Goal: Task Accomplishment & Management: Use online tool/utility

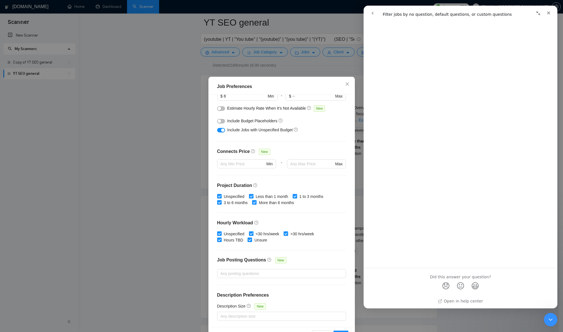
scroll to position [256, 0]
click at [476, 197] on div "Intercom messenger" at bounding box center [466, 200] width 194 height 210
click at [371, 12] on icon "go back" at bounding box center [372, 13] width 5 height 5
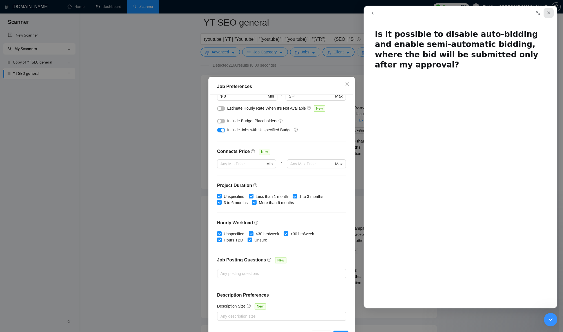
click at [550, 14] on icon "Close" at bounding box center [548, 13] width 5 height 5
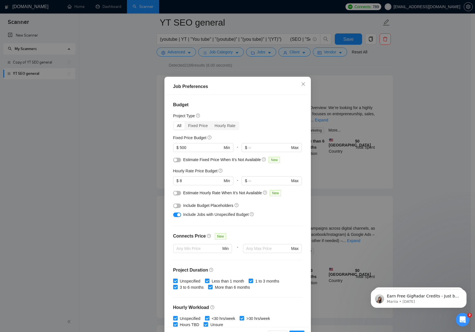
scroll to position [85, 0]
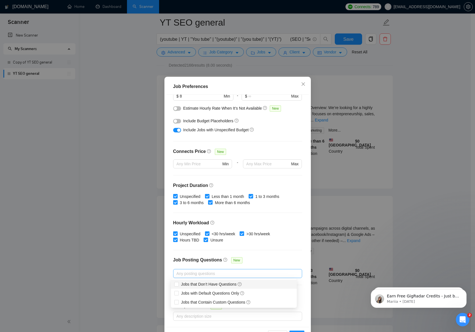
click at [237, 275] on div at bounding box center [234, 273] width 120 height 7
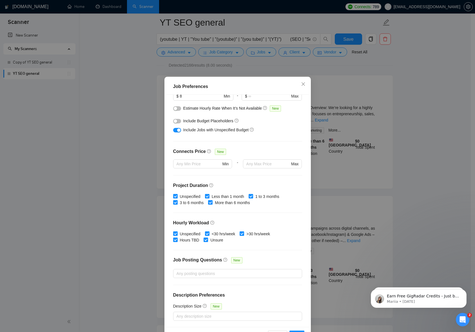
click at [268, 247] on div "Budget Project Type All Fixed Price Hourly Rate Fixed Price Budget $ 500 Min - …" at bounding box center [237, 211] width 142 height 233
click at [206, 297] on link "Learn more" at bounding box center [199, 296] width 20 height 5
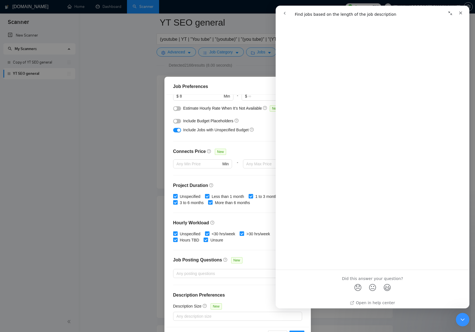
scroll to position [299, 0]
click at [460, 12] on icon "Close" at bounding box center [460, 13] width 5 height 5
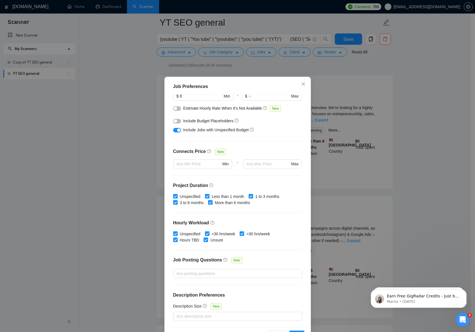
scroll to position [0, 0]
click at [303, 84] on span "Close" at bounding box center [302, 84] width 15 height 15
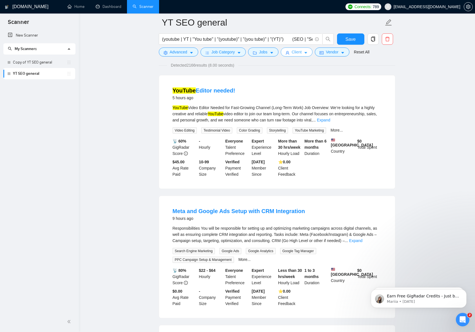
click at [308, 51] on icon "caret-down" at bounding box center [306, 53] width 4 height 4
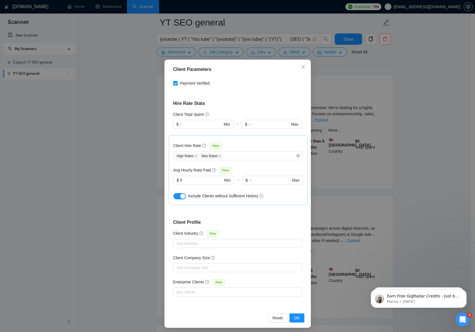
scroll to position [20, 0]
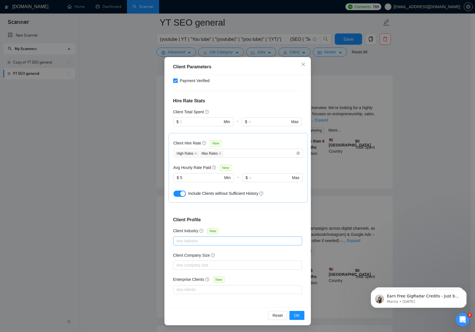
click at [216, 242] on div at bounding box center [234, 241] width 120 height 7
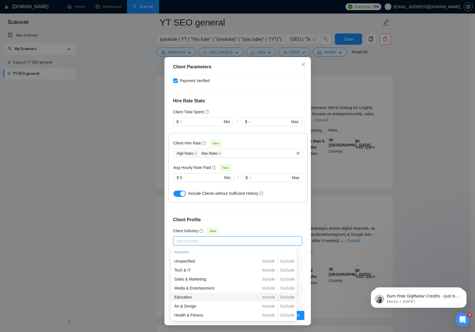
scroll to position [91, 0]
click at [245, 213] on div "Client Location Include Client Countries United States Exclude Client Countries…" at bounding box center [237, 191] width 142 height 233
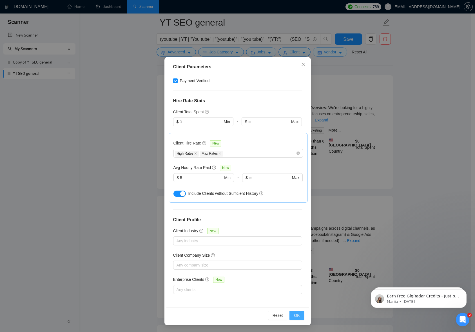
click at [296, 318] on span "OK" at bounding box center [297, 316] width 6 height 6
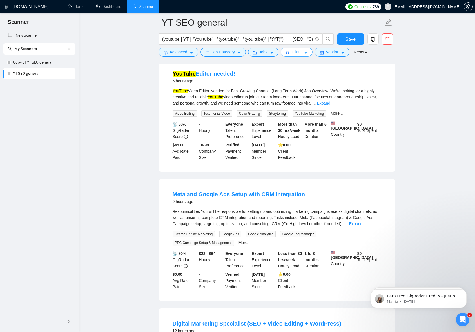
scroll to position [0, 0]
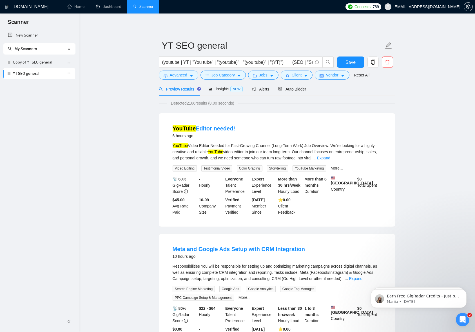
drag, startPoint x: 293, startPoint y: 63, endPoint x: 386, endPoint y: 104, distance: 101.3
click at [293, 63] on input "(youtube | YT | "You tube" | "(youtube)" | "(you tube)" | "(YT)") (SEO | "Searc…" at bounding box center [237, 62] width 150 height 7
drag, startPoint x: 290, startPoint y: 62, endPoint x: 154, endPoint y: 62, distance: 135.9
click at [21, 34] on link "New Scanner" at bounding box center [39, 35] width 63 height 11
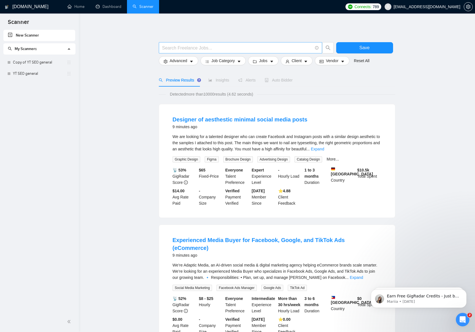
click at [202, 49] on input "text" at bounding box center [237, 47] width 150 height 7
paste input "(youtube | YT | "You tube" | "(youtube)" | "(you tube)" | "(YT)")"
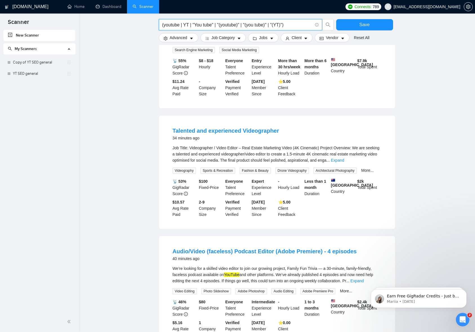
scroll to position [438, 0]
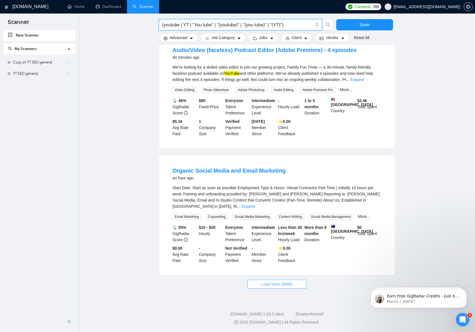
type input "(youtube | YT | "You tube" | "(youtube)" | "(you tube)" | "(YT)")"
click at [280, 283] on span "Load More (9995)" at bounding box center [276, 284] width 31 height 6
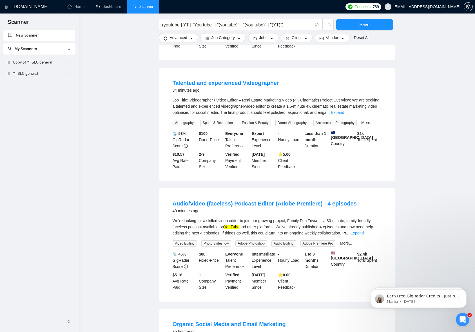
scroll to position [0, 0]
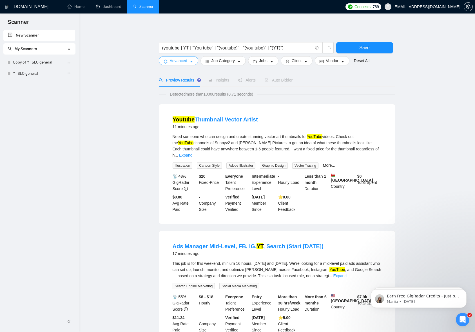
click at [193, 62] on icon "caret-down" at bounding box center [191, 62] width 4 height 4
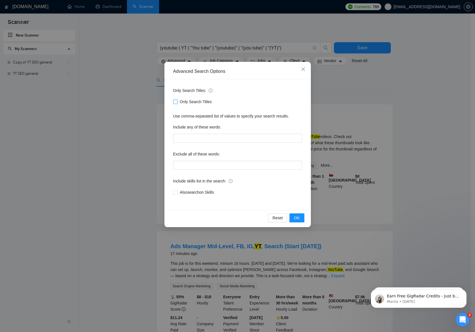
click at [176, 103] on input "Only Search Titles" at bounding box center [175, 102] width 4 height 4
checkbox input "true"
click at [295, 218] on span "OK" at bounding box center [297, 218] width 6 height 6
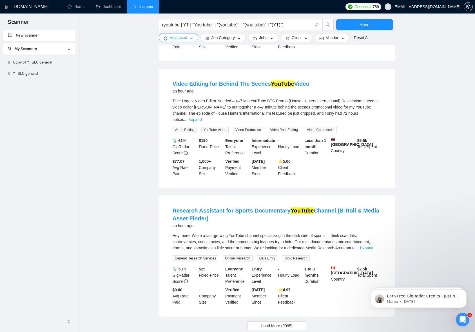
scroll to position [433, 0]
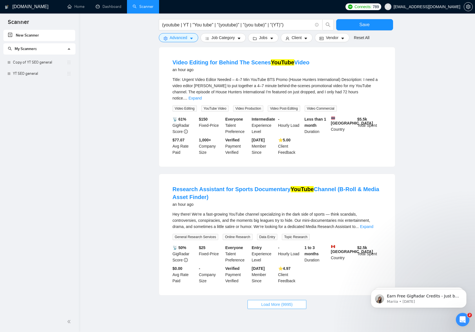
click at [270, 302] on span "Load More (9995)" at bounding box center [276, 305] width 31 height 6
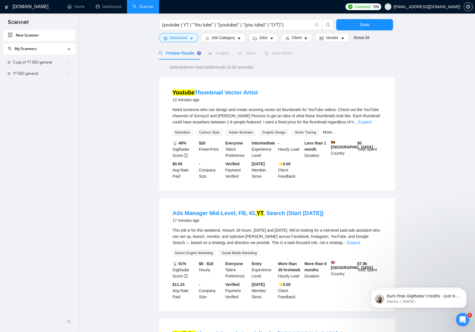
scroll to position [0, 0]
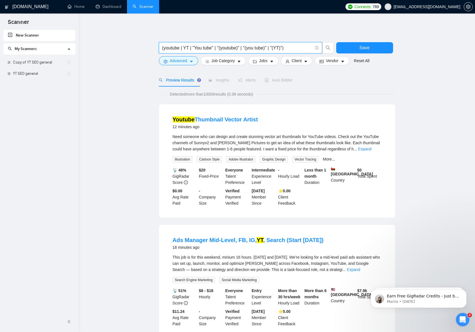
click at [189, 48] on input "(youtube | YT | "You tube" | "(youtube)" | "(you tube)" | "(YT)")" at bounding box center [237, 47] width 150 height 7
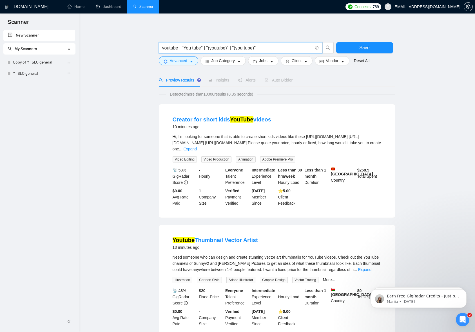
type input "youtube | "You tube" | "(youtube)" | "(you tube)""
click at [192, 61] on icon "caret-down" at bounding box center [191, 62] width 3 height 2
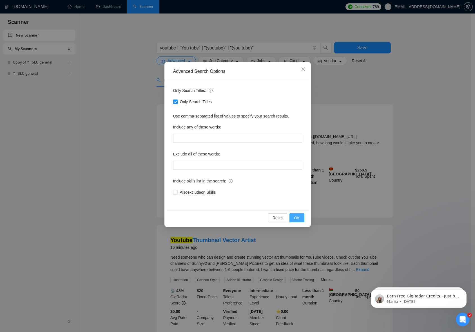
click at [299, 220] on button "OK" at bounding box center [296, 218] width 15 height 9
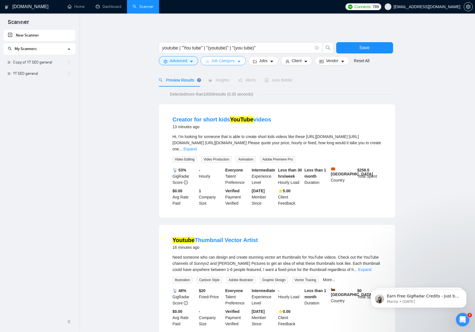
click at [238, 60] on button "Job Category" at bounding box center [222, 60] width 45 height 9
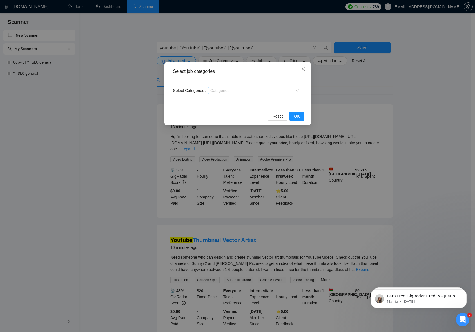
click at [291, 93] on div "Categories" at bounding box center [255, 90] width 94 height 7
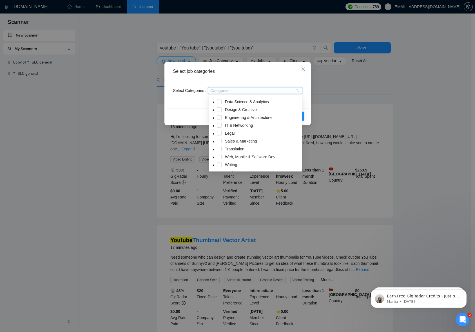
click at [214, 141] on icon "caret-down" at bounding box center [213, 141] width 3 height 3
click at [219, 140] on span at bounding box center [219, 141] width 5 height 5
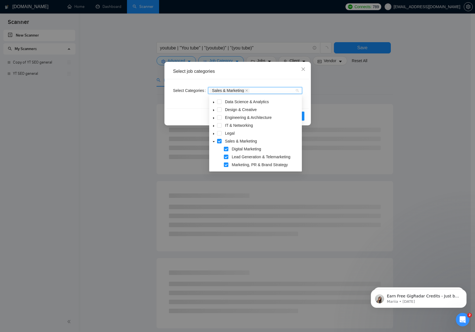
click at [214, 141] on icon "caret-down" at bounding box center [213, 141] width 3 height 3
click at [214, 110] on icon "caret-down" at bounding box center [213, 110] width 3 height 3
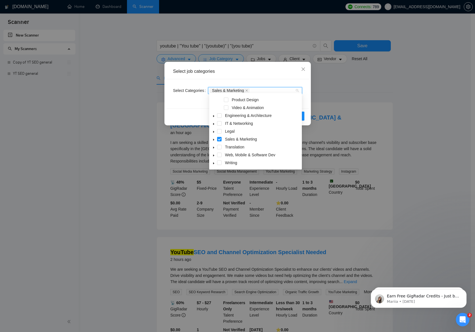
scroll to position [7, 0]
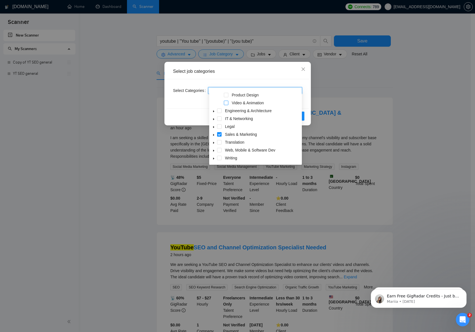
click at [226, 104] on span at bounding box center [226, 103] width 5 height 5
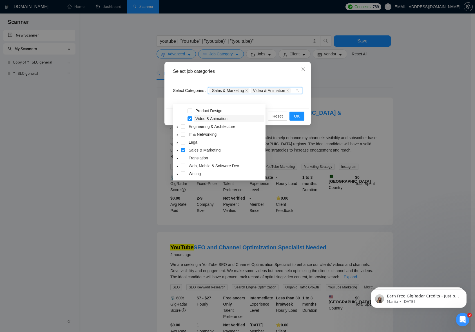
scroll to position [0, 0]
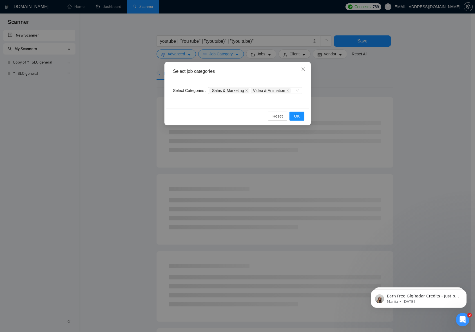
click at [271, 109] on div "Select Categories Sales & Marketing Video & Animation" at bounding box center [237, 93] width 142 height 29
click at [299, 119] on span "OK" at bounding box center [297, 116] width 6 height 6
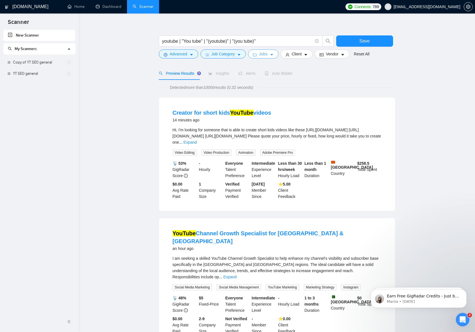
click at [273, 55] on icon "caret-down" at bounding box center [272, 55] width 4 height 4
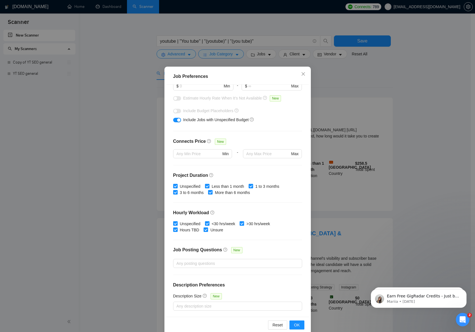
scroll to position [20, 0]
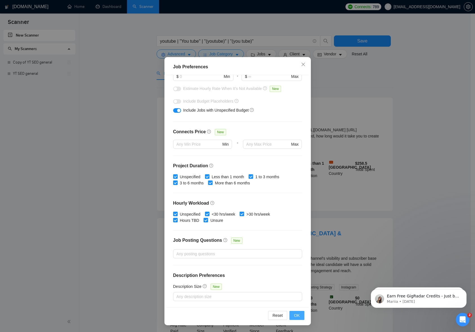
click at [294, 313] on span "OK" at bounding box center [297, 316] width 6 height 6
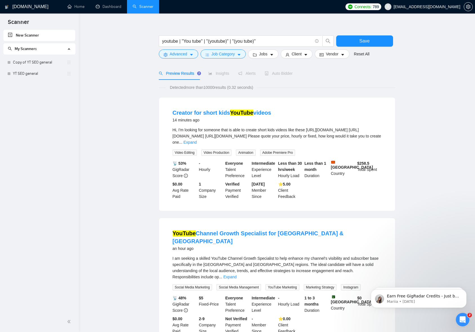
click at [11, 35] on link "New Scanner" at bounding box center [39, 35] width 63 height 11
drag, startPoint x: 354, startPoint y: 38, endPoint x: 333, endPoint y: 47, distance: 22.3
click at [354, 38] on button "Save" at bounding box center [364, 40] width 57 height 11
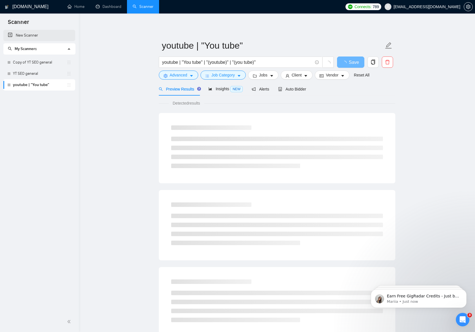
click at [9, 35] on link "New Scanner" at bounding box center [39, 35] width 63 height 11
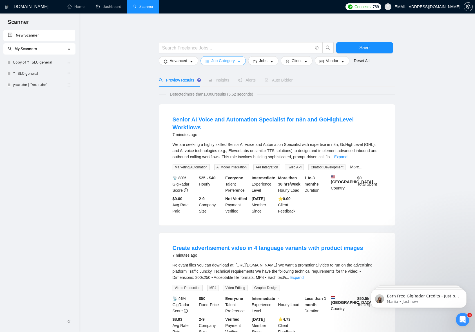
click at [243, 62] on button "Job Category" at bounding box center [222, 60] width 45 height 9
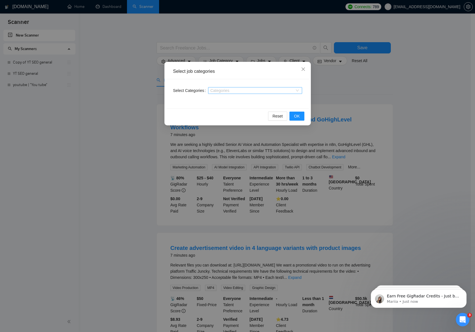
click at [298, 91] on div "Categories" at bounding box center [255, 90] width 94 height 7
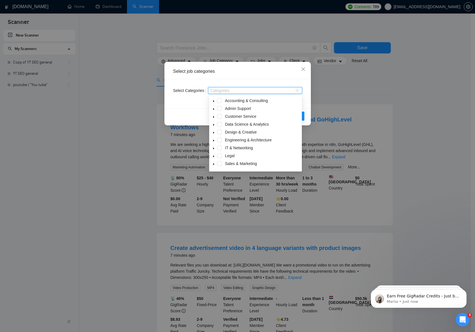
click at [214, 133] on icon "caret-down" at bounding box center [213, 132] width 3 height 3
click at [227, 112] on span at bounding box center [226, 110] width 5 height 5
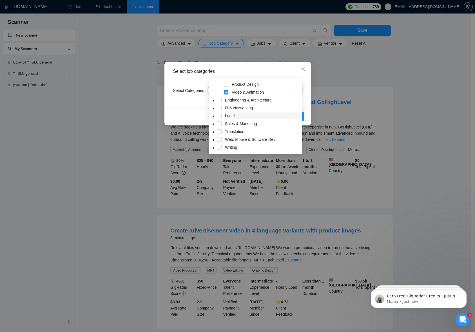
scroll to position [30, 0]
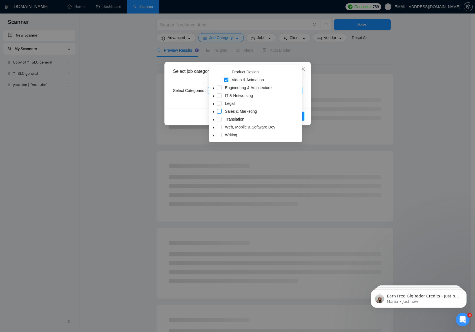
click at [220, 112] on span at bounding box center [219, 111] width 5 height 5
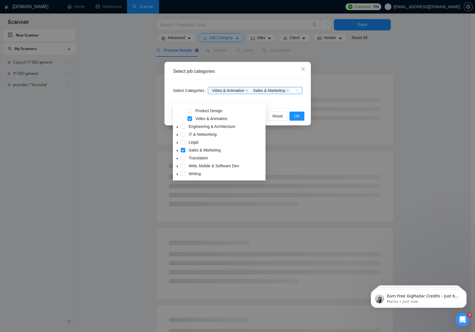
click at [177, 150] on icon "caret-down" at bounding box center [177, 150] width 3 height 3
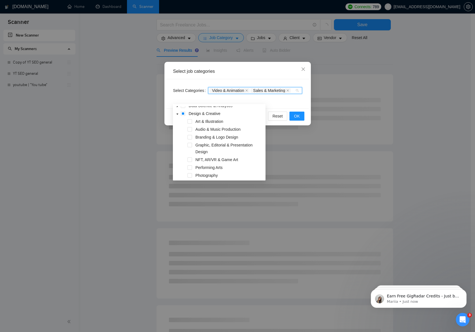
click at [177, 113] on icon "caret-down" at bounding box center [177, 114] width 3 height 3
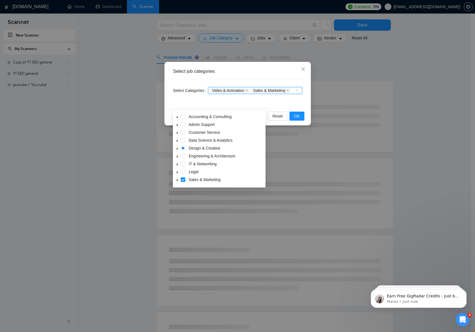
scroll to position [12, 0]
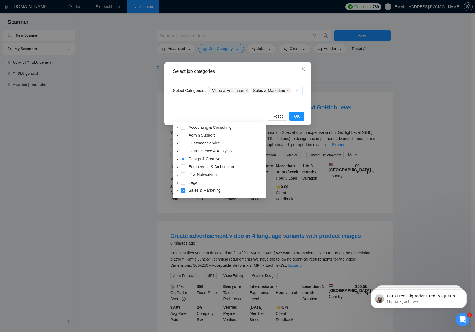
drag, startPoint x: 277, startPoint y: 112, endPoint x: 282, endPoint y: 113, distance: 5.5
click at [277, 109] on div "Select Categories Video & Animation, Sales & Marketing Video & Animation Sales …" at bounding box center [237, 93] width 142 height 29
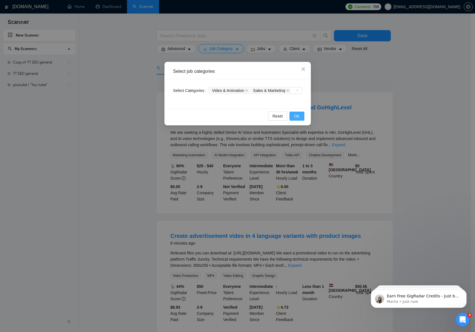
click at [298, 119] on span "OK" at bounding box center [297, 116] width 6 height 6
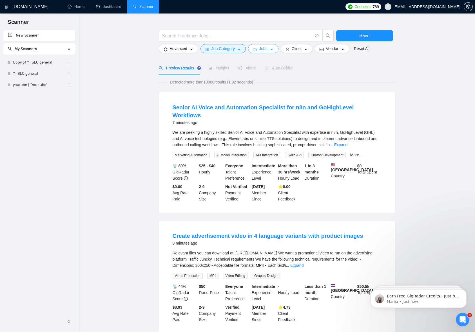
click at [269, 46] on button "Jobs" at bounding box center [263, 48] width 30 height 9
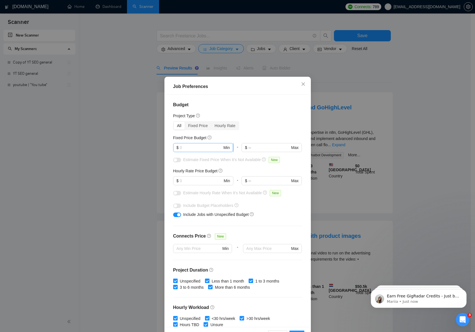
click at [203, 148] on input "text" at bounding box center [201, 148] width 42 height 6
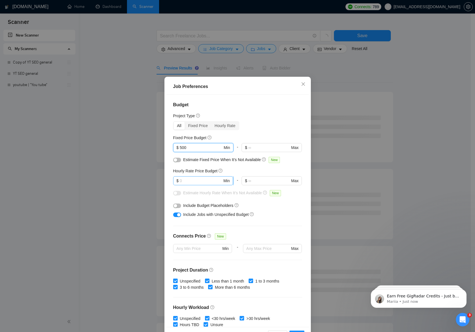
type input "500"
click at [203, 181] on input "text" at bounding box center [201, 181] width 42 height 6
type input "8"
click at [283, 208] on div "Include Budget Placeholders" at bounding box center [239, 206] width 113 height 6
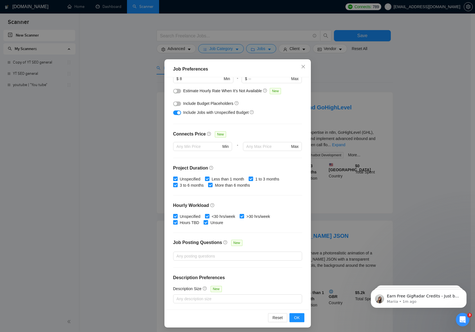
scroll to position [20, 0]
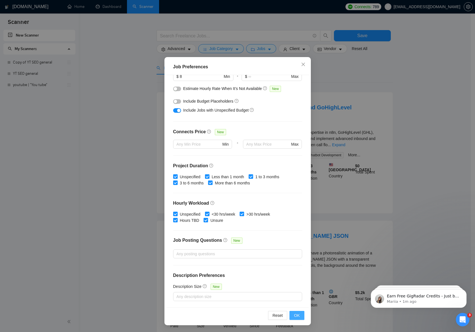
click at [295, 317] on span "OK" at bounding box center [297, 316] width 6 height 6
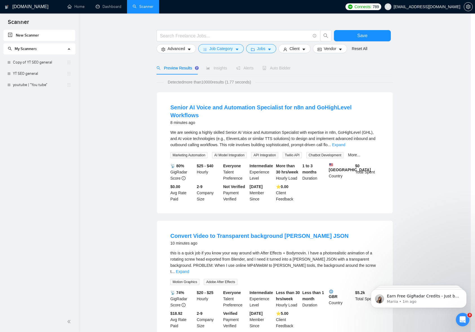
scroll to position [0, 0]
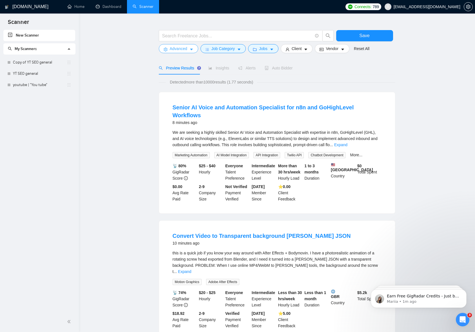
click at [192, 50] on icon "caret-down" at bounding box center [191, 50] width 3 height 2
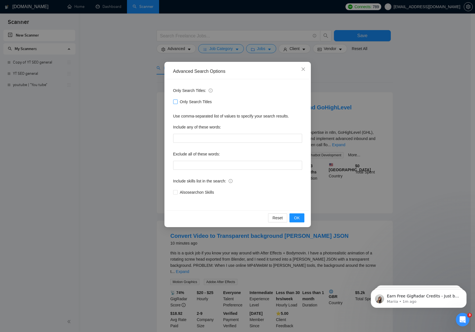
click at [175, 102] on input "Only Search Titles" at bounding box center [175, 102] width 4 height 4
checkbox input "true"
click at [297, 218] on span "OK" at bounding box center [297, 218] width 6 height 6
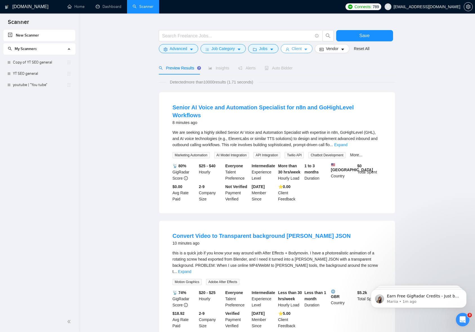
click at [306, 47] on span "caret-down" at bounding box center [306, 49] width 4 height 4
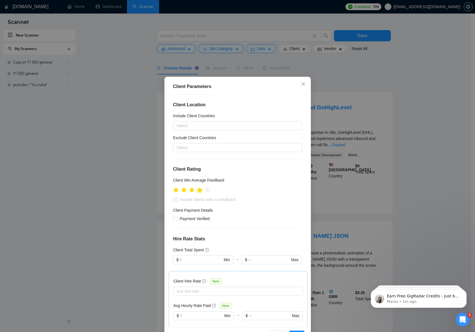
click at [198, 192] on icon "star" at bounding box center [199, 190] width 6 height 6
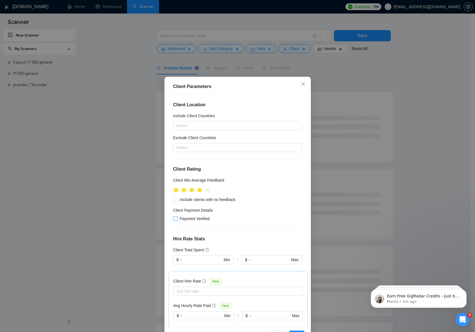
click at [178, 219] on span "Payment Verified" at bounding box center [195, 219] width 34 height 6
click at [176, 219] on input "Payment Verified" at bounding box center [175, 219] width 4 height 4
checkbox input "true"
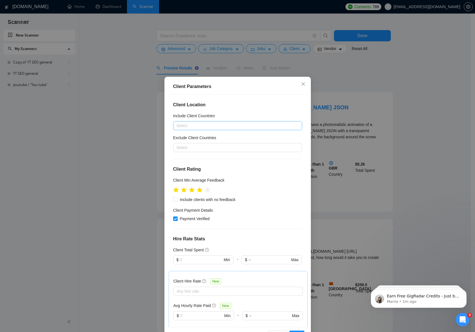
click at [210, 126] on div at bounding box center [234, 125] width 120 height 7
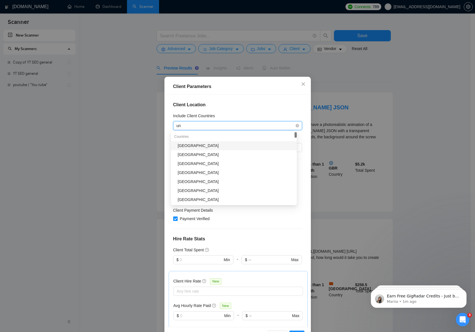
type input "uni"
click at [196, 144] on div "[GEOGRAPHIC_DATA]" at bounding box center [236, 146] width 116 height 6
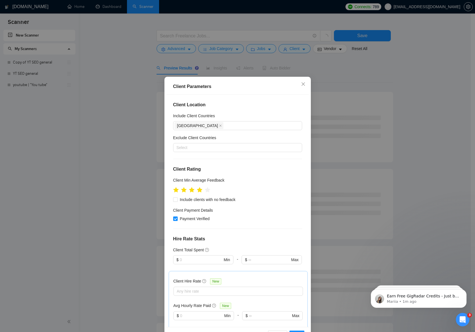
click at [271, 228] on div "Client Location Include Client Countries United States Exclude Client Countries…" at bounding box center [237, 211] width 142 height 233
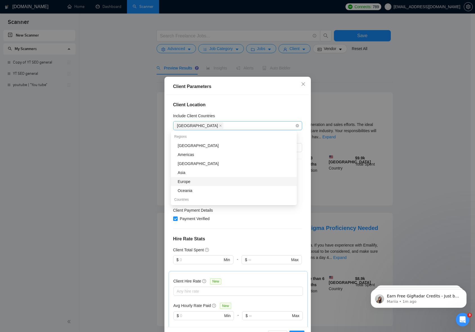
click at [247, 124] on div "[GEOGRAPHIC_DATA]" at bounding box center [234, 126] width 120 height 8
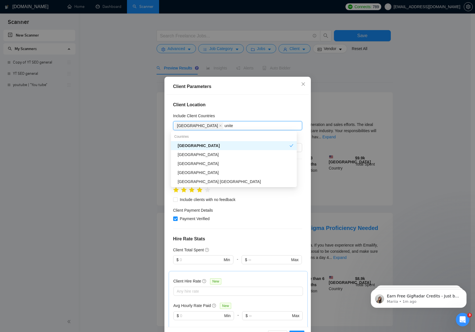
type input "united"
click at [200, 155] on div "[GEOGRAPHIC_DATA]" at bounding box center [236, 155] width 116 height 6
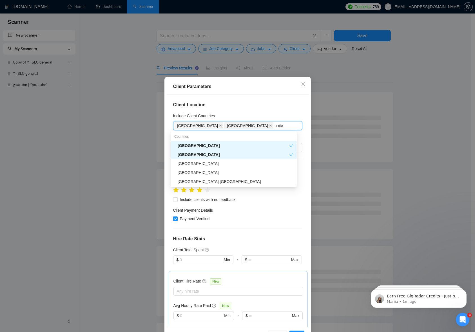
type input "united"
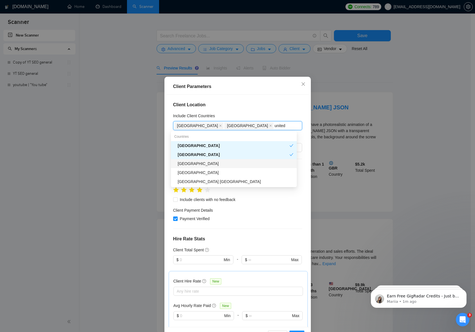
click at [216, 164] on div "[GEOGRAPHIC_DATA]" at bounding box center [236, 164] width 116 height 6
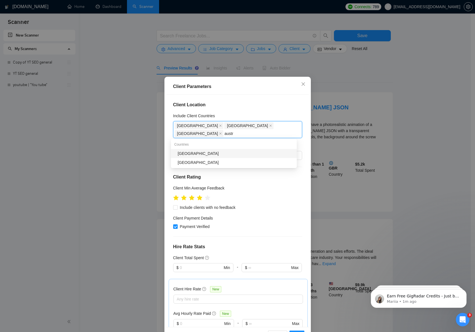
type input "austra"
click at [194, 153] on div "[GEOGRAPHIC_DATA]" at bounding box center [236, 154] width 116 height 6
type input "qatar"
click at [251, 155] on div "[GEOGRAPHIC_DATA]" at bounding box center [236, 154] width 116 height 6
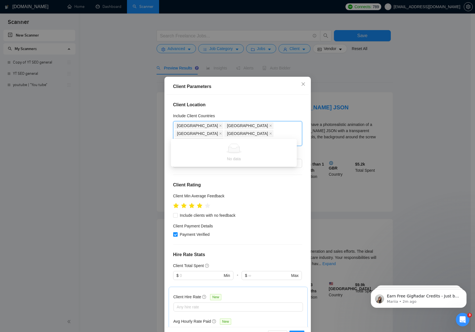
type input "cana"
click at [275, 156] on div "[GEOGRAPHIC_DATA]" at bounding box center [236, 154] width 116 height 6
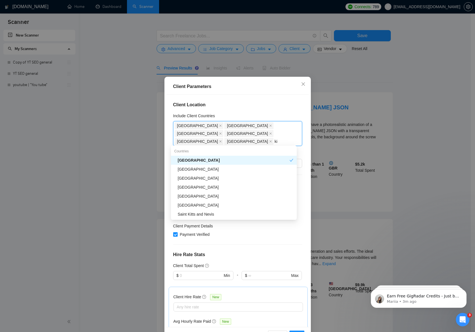
type input "k"
type input "saud"
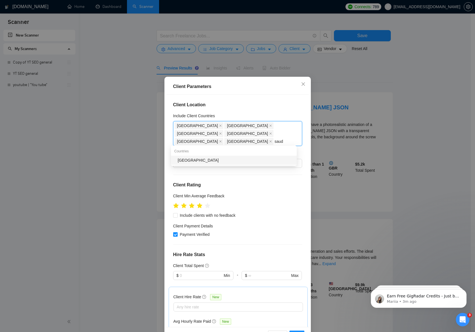
click at [243, 161] on div "[GEOGRAPHIC_DATA]" at bounding box center [236, 160] width 116 height 6
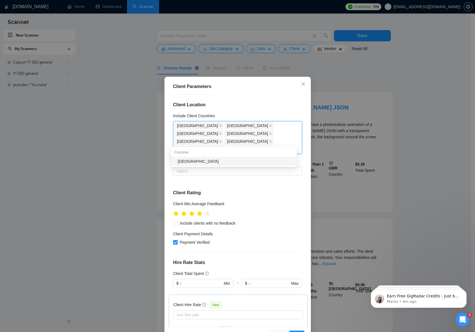
type input "germany"
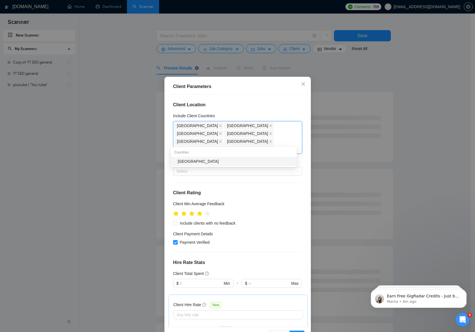
type input "sweden"
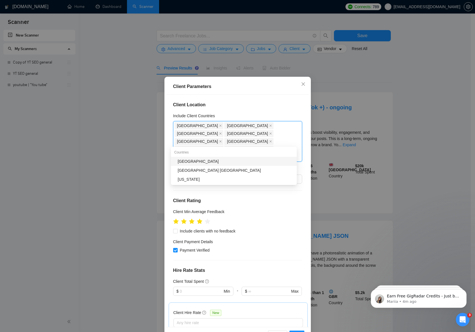
type input "norwa"
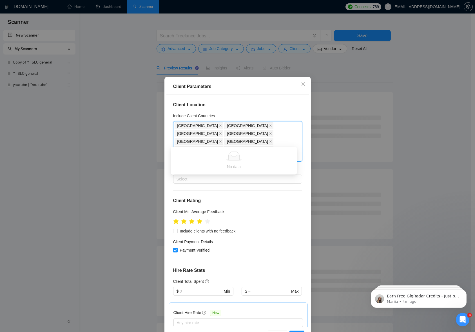
type input "france"
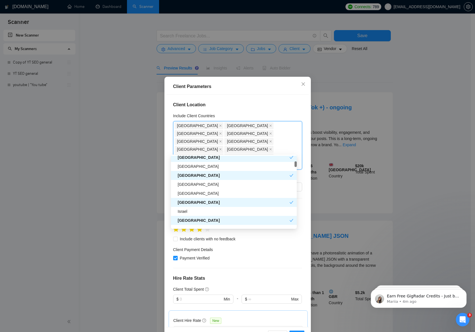
scroll to position [138, 0]
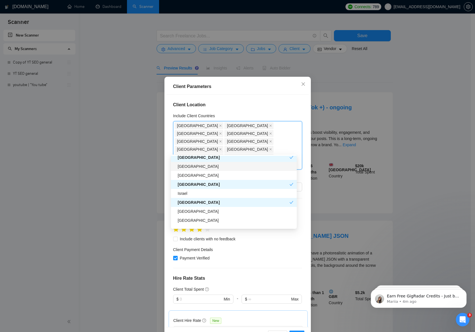
click at [198, 167] on div "[GEOGRAPHIC_DATA]" at bounding box center [236, 167] width 116 height 6
click at [202, 176] on div "[GEOGRAPHIC_DATA]" at bounding box center [236, 176] width 116 height 6
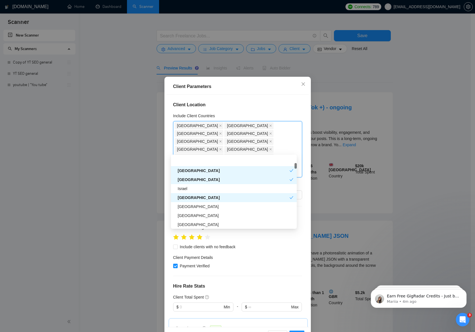
scroll to position [176, 0]
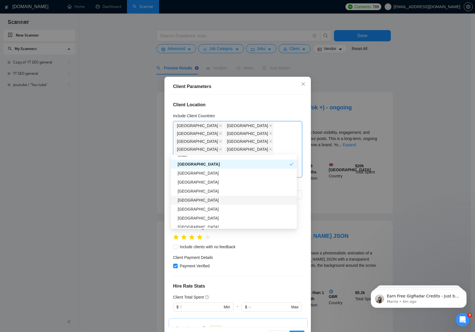
click at [210, 200] on div "[GEOGRAPHIC_DATA]" at bounding box center [236, 200] width 116 height 6
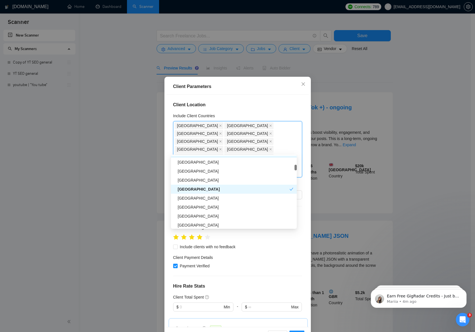
scroll to position [200, 0]
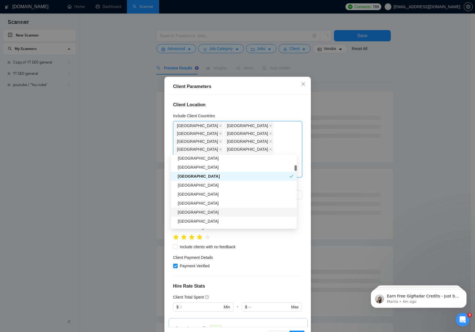
click at [210, 212] on div "[GEOGRAPHIC_DATA]" at bounding box center [236, 212] width 116 height 6
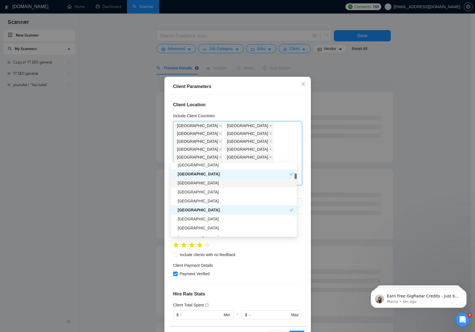
scroll to position [230, 0]
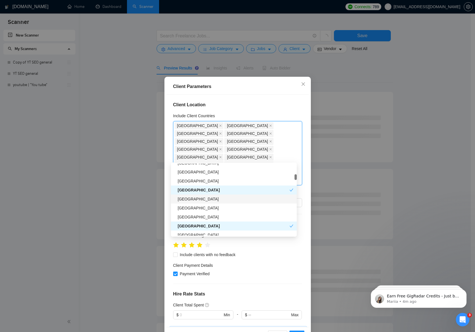
click at [220, 199] on div "[GEOGRAPHIC_DATA]" at bounding box center [236, 199] width 116 height 6
click at [220, 215] on div "[GEOGRAPHIC_DATA]" at bounding box center [236, 217] width 116 height 6
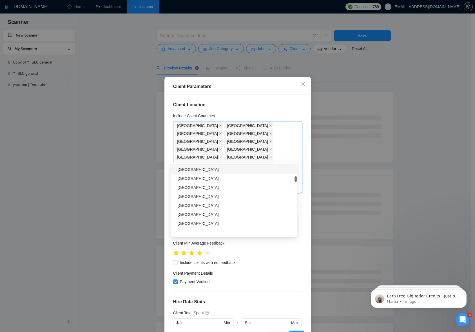
scroll to position [324, 0]
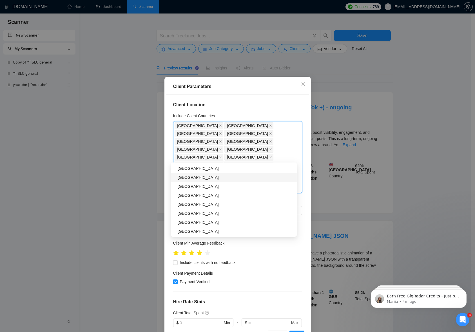
click at [187, 176] on div "[GEOGRAPHIC_DATA]" at bounding box center [236, 177] width 116 height 6
click at [191, 187] on div "[GEOGRAPHIC_DATA]" at bounding box center [236, 186] width 116 height 6
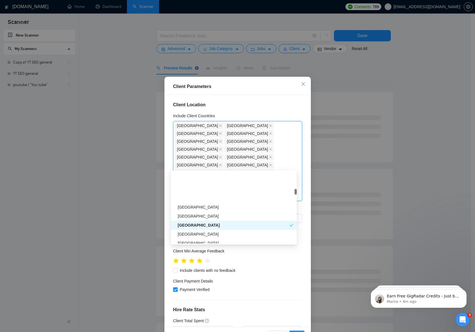
scroll to position [383, 0]
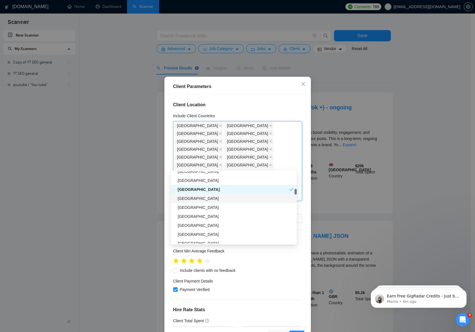
click at [249, 198] on div "[GEOGRAPHIC_DATA]" at bounding box center [236, 199] width 116 height 6
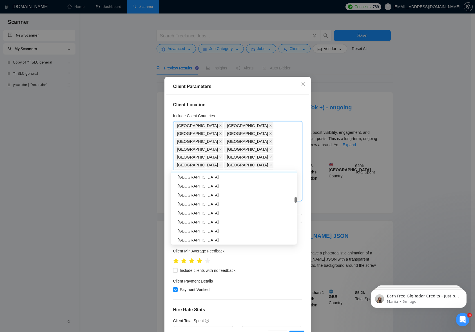
scroll to position [498, 0]
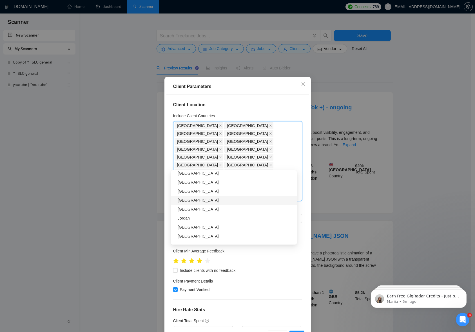
click at [253, 201] on div "[GEOGRAPHIC_DATA]" at bounding box center [236, 200] width 116 height 6
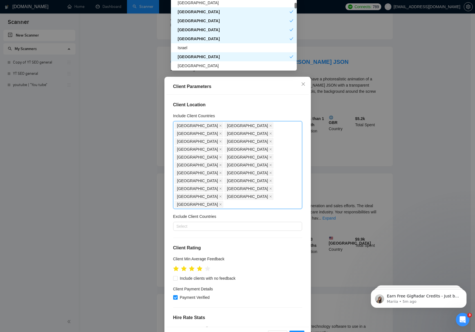
scroll to position [260, 0]
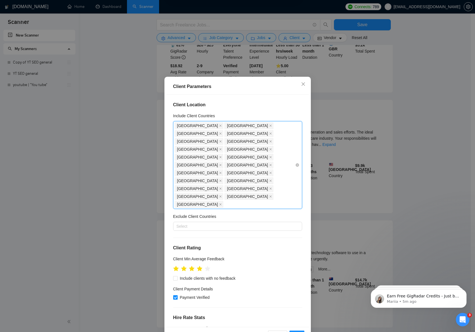
click at [260, 165] on div "United States United Kingdom United Arab Emirates Australia Qatar Canada Saudi …" at bounding box center [234, 165] width 120 height 87
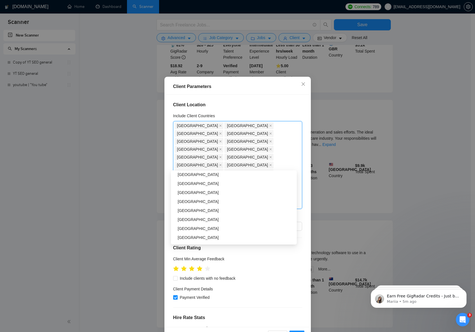
scroll to position [1010, 0]
click at [230, 210] on div "[GEOGRAPHIC_DATA]" at bounding box center [236, 211] width 116 height 6
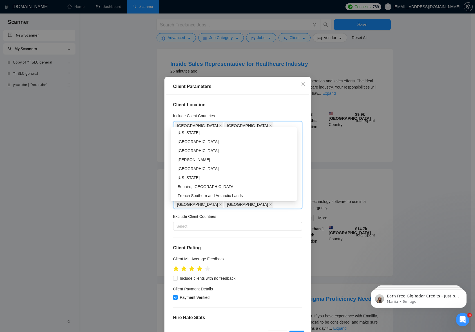
scroll to position [439, 0]
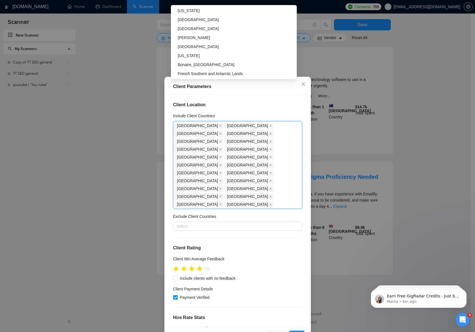
click at [301, 187] on div "Client Location Include Client Countries United States, United Kingdom, United …" at bounding box center [237, 211] width 142 height 233
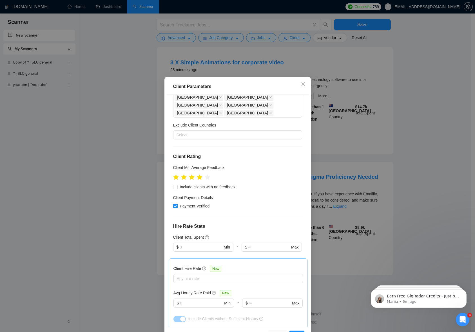
scroll to position [122, 0]
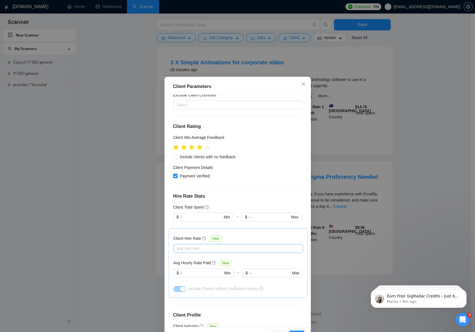
click at [189, 245] on div at bounding box center [235, 248] width 121 height 7
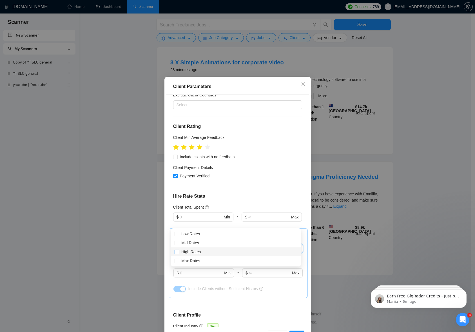
drag, startPoint x: 178, startPoint y: 246, endPoint x: 178, endPoint y: 249, distance: 3.1
click at [178, 250] on input "High Rates" at bounding box center [176, 252] width 4 height 4
checkbox input "true"
click at [178, 259] on input "Max Rates" at bounding box center [176, 261] width 4 height 4
checkbox input "true"
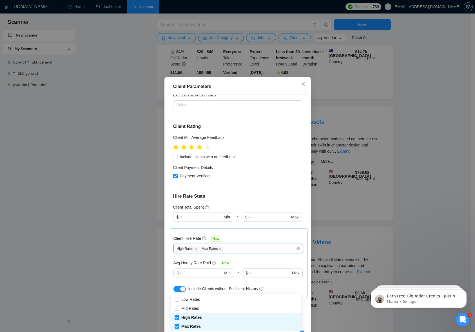
scroll to position [435, 0]
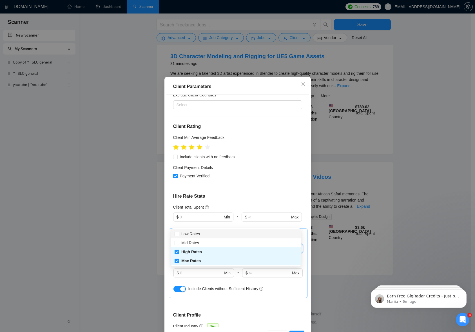
click at [277, 193] on h4 "Hire Rate Stats" at bounding box center [237, 196] width 129 height 7
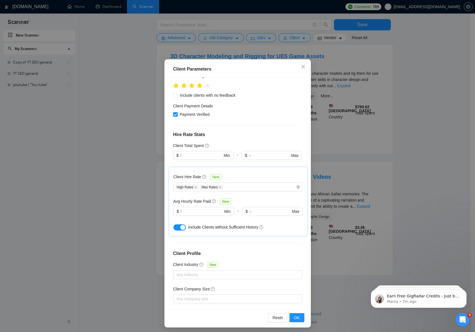
scroll to position [20, 0]
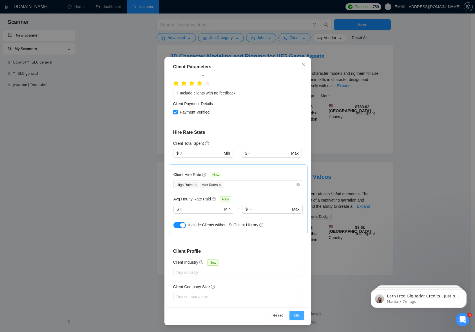
click at [294, 316] on span "OK" at bounding box center [297, 316] width 6 height 6
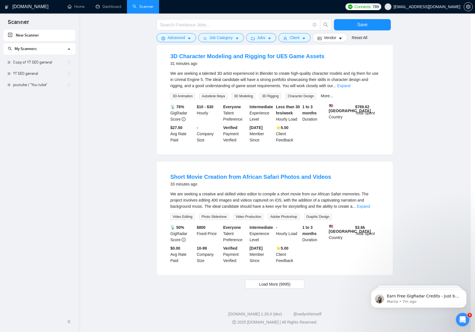
scroll to position [0, 0]
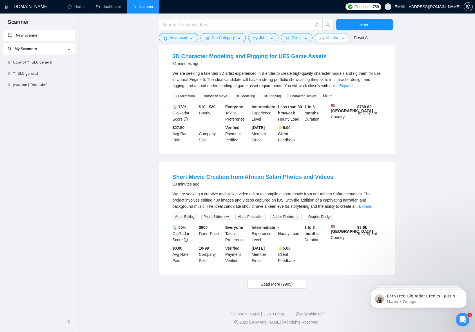
click at [344, 38] on icon "caret-down" at bounding box center [342, 39] width 3 height 2
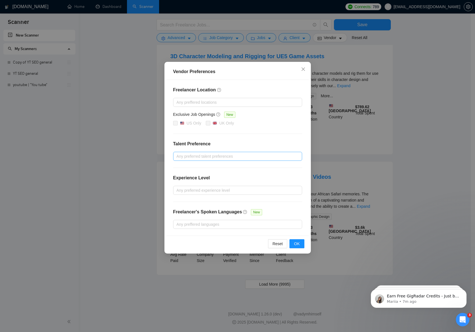
click at [240, 157] on div at bounding box center [234, 156] width 120 height 7
drag, startPoint x: 177, startPoint y: 167, endPoint x: 176, endPoint y: 178, distance: 11.3
click at [177, 167] on input "Unspecified" at bounding box center [178, 169] width 4 height 4
checkbox input "true"
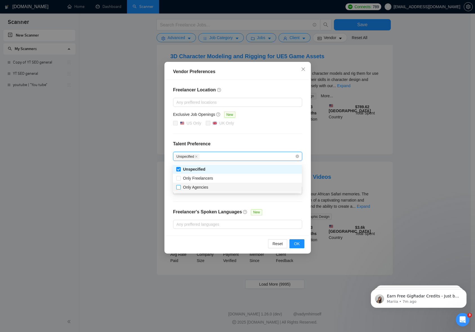
click at [179, 185] on input "Only Agencies" at bounding box center [178, 187] width 4 height 4
checkbox input "true"
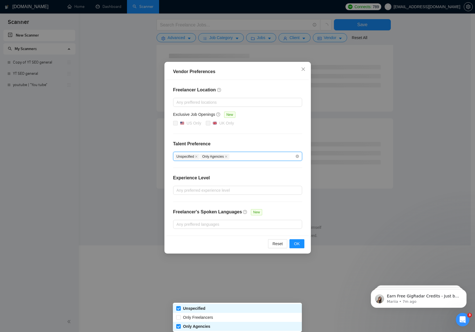
scroll to position [207, 0]
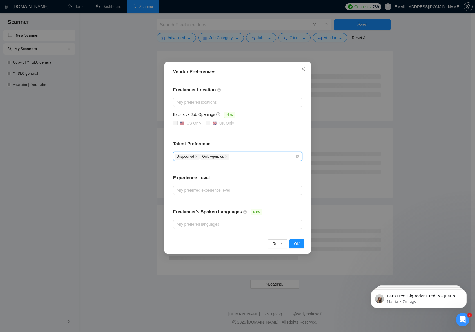
click at [292, 207] on div "Freelancer Location Any preffered locations Exclusive Job Openings New US Only …" at bounding box center [237, 158] width 142 height 156
click at [261, 100] on div at bounding box center [234, 102] width 120 height 7
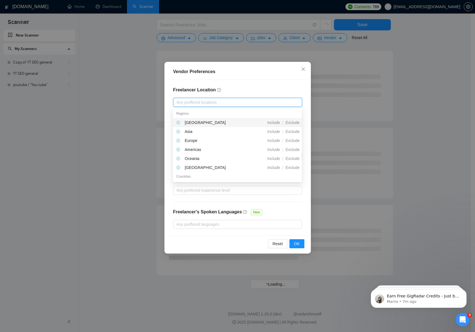
click at [306, 106] on div "Freelancer Location Any preffered locations Exclusive Job Openings New US Only …" at bounding box center [237, 158] width 142 height 156
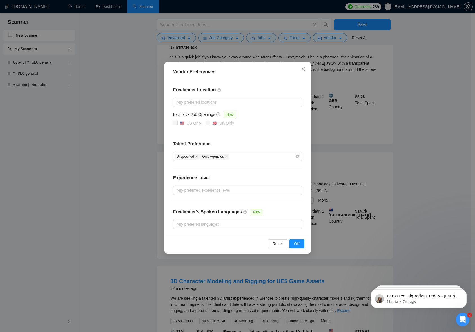
scroll to position [209, 0]
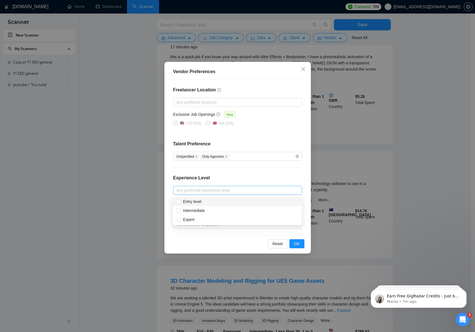
click at [214, 193] on div at bounding box center [234, 190] width 120 height 7
drag, startPoint x: 238, startPoint y: 180, endPoint x: 245, endPoint y: 176, distance: 8.7
click at [238, 180] on div "Experience Level" at bounding box center [237, 180] width 129 height 11
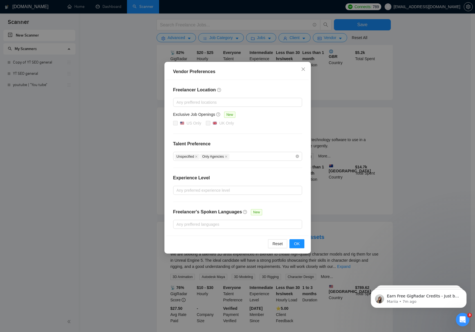
scroll to position [254, 0]
click at [218, 224] on div at bounding box center [234, 224] width 120 height 7
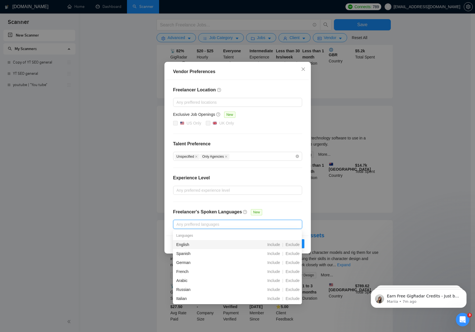
click at [288, 208] on div "Freelancer Location Any preffered locations Exclusive Job Openings New US Only …" at bounding box center [237, 158] width 142 height 156
click at [218, 225] on div at bounding box center [234, 224] width 120 height 7
click at [271, 243] on span "Include" at bounding box center [273, 245] width 17 height 5
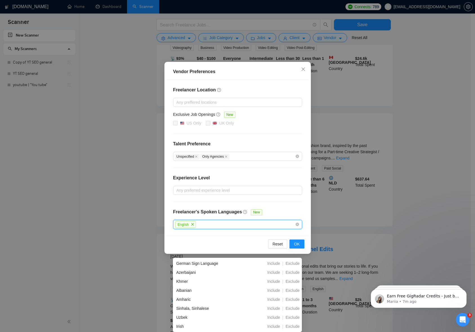
scroll to position [419, 0]
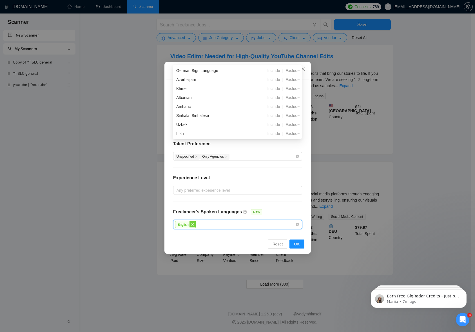
click at [193, 225] on icon "close" at bounding box center [192, 224] width 3 height 3
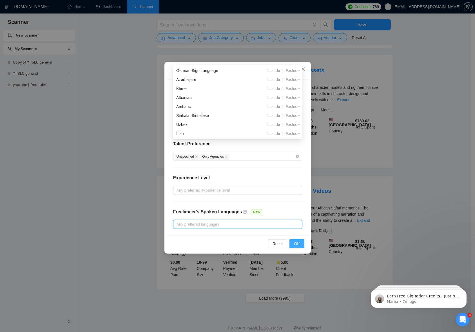
click at [299, 244] on span "OK" at bounding box center [297, 244] width 6 height 6
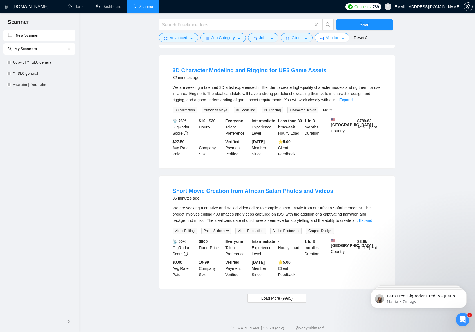
click at [341, 39] on button "Vendor" at bounding box center [332, 37] width 34 height 9
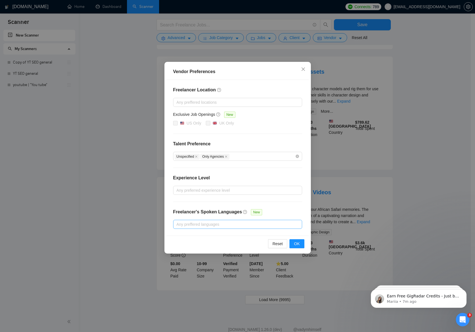
scroll to position [418, 0]
click at [298, 245] on span "OK" at bounding box center [297, 244] width 6 height 6
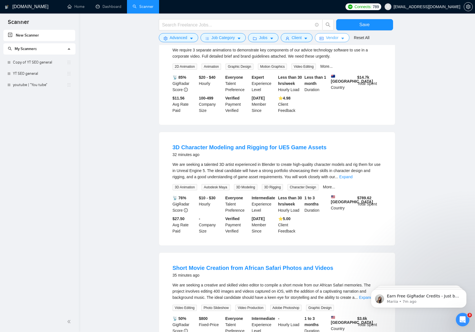
scroll to position [435, 0]
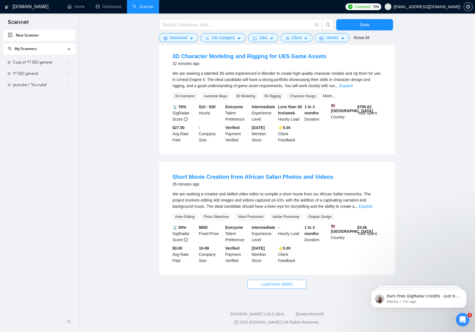
drag, startPoint x: 261, startPoint y: 287, endPoint x: 368, endPoint y: 245, distance: 114.7
click at [262, 287] on span "Load More (9995)" at bounding box center [276, 284] width 31 height 6
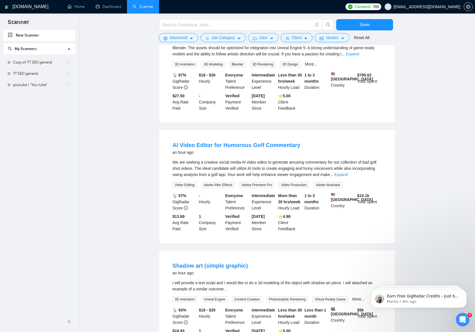
scroll to position [1034, 0]
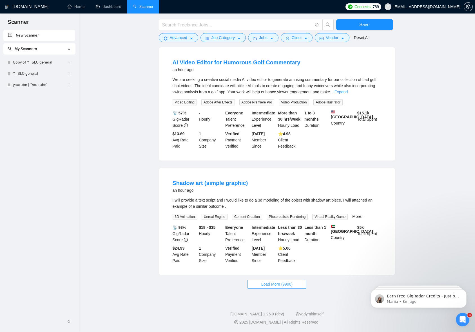
click at [280, 282] on span "Load More (9990)" at bounding box center [276, 284] width 31 height 6
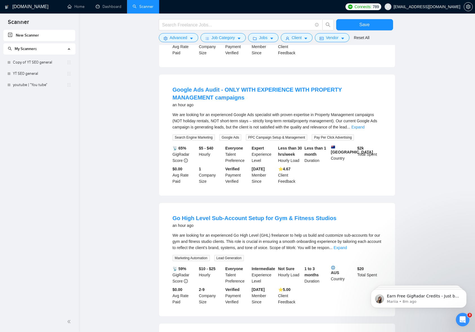
scroll to position [1646, 0]
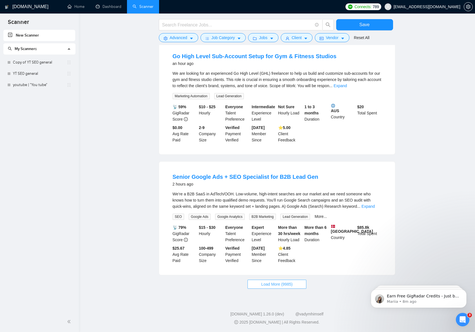
drag, startPoint x: 272, startPoint y: 284, endPoint x: 299, endPoint y: 274, distance: 28.8
click at [272, 284] on span "Load More (9985)" at bounding box center [276, 284] width 31 height 6
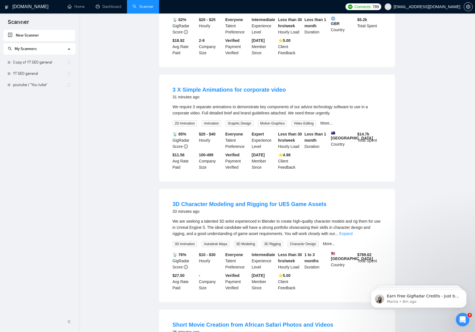
scroll to position [0, 0]
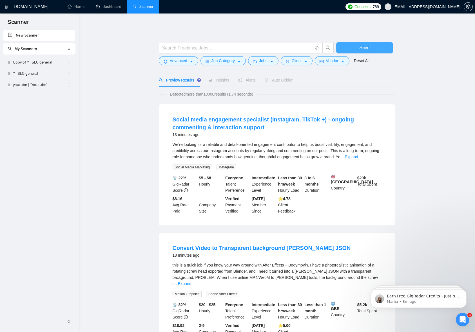
click at [364, 46] on span "Save" at bounding box center [364, 47] width 10 height 7
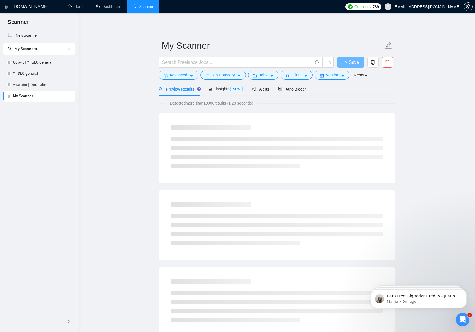
click at [51, 97] on link "My Scanner" at bounding box center [40, 96] width 54 height 11
click at [8, 96] on div at bounding box center [8, 96] width 3 height 3
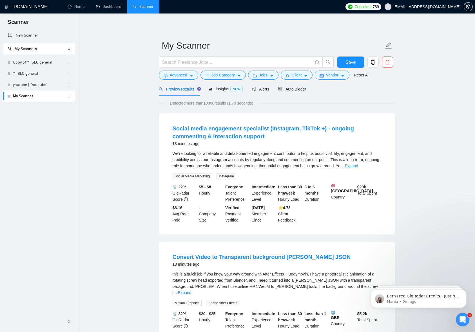
click at [36, 97] on link "My Scanner" at bounding box center [40, 96] width 54 height 11
click at [385, 46] on icon "edit" at bounding box center [388, 45] width 7 height 7
drag, startPoint x: 212, startPoint y: 46, endPoint x: 139, endPoint y: 47, distance: 73.5
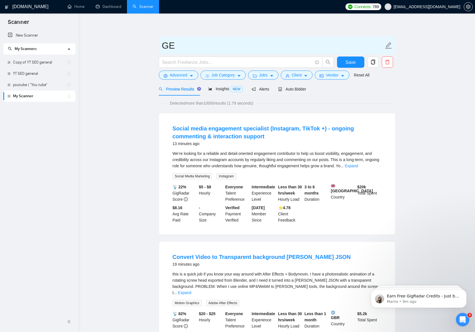
type input "G"
type input "Template"
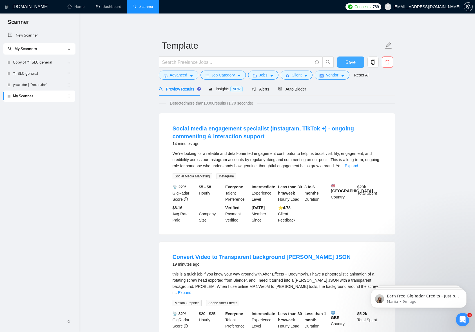
click at [348, 60] on span "Save" at bounding box center [350, 62] width 10 height 7
click at [374, 62] on icon "copy" at bounding box center [373, 62] width 4 height 5
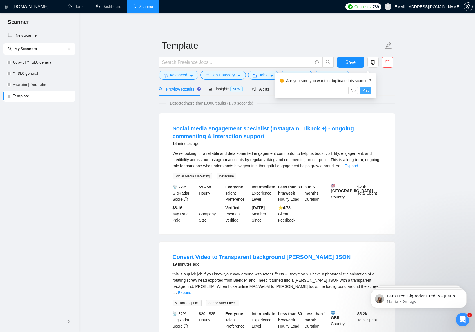
click at [371, 91] on button "Yes" at bounding box center [365, 90] width 11 height 7
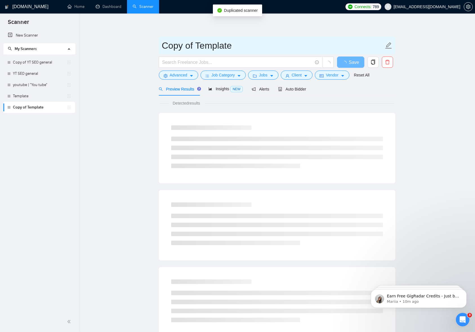
click at [388, 46] on icon "edit" at bounding box center [388, 45] width 7 height 7
drag, startPoint x: 236, startPoint y: 46, endPoint x: 132, endPoint y: 38, distance: 104.7
click at [115, 39] on main "Copy of Template Save Advanced Job Category Jobs Client Vendor Reset All Previe…" at bounding box center [277, 257] width 378 height 469
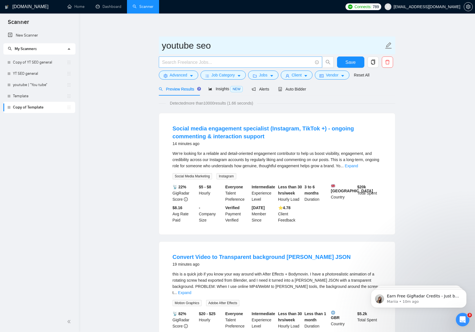
type input "youtube seo"
click at [241, 62] on input "text" at bounding box center [237, 62] width 150 height 7
type input "youtube | "You tube" | "(youtube)" | "(you tube)""
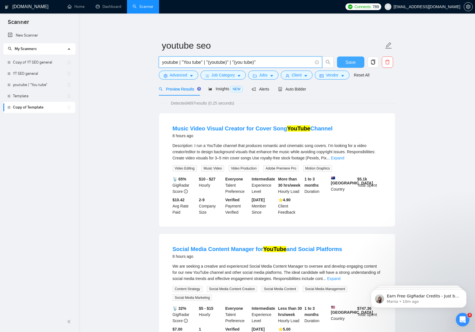
click at [350, 61] on span "Save" at bounding box center [350, 62] width 10 height 7
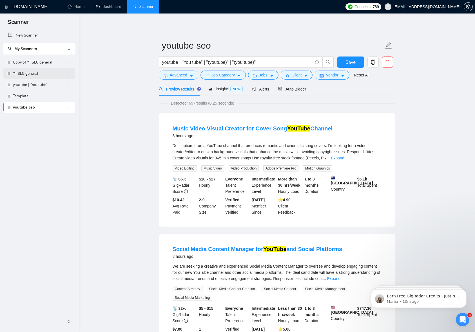
click at [29, 75] on link "YT SEO general" at bounding box center [40, 73] width 54 height 11
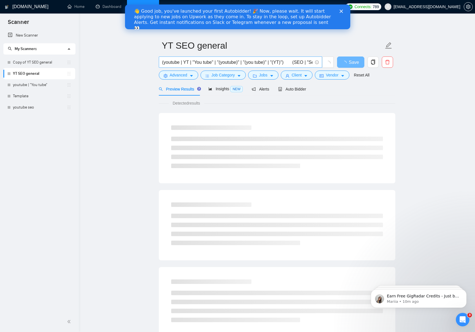
click at [191, 61] on input "(youtube | YT | "You tube" | "(youtube)" | "(you tube)" | "(YT)") (SEO | "Searc…" at bounding box center [237, 62] width 150 height 7
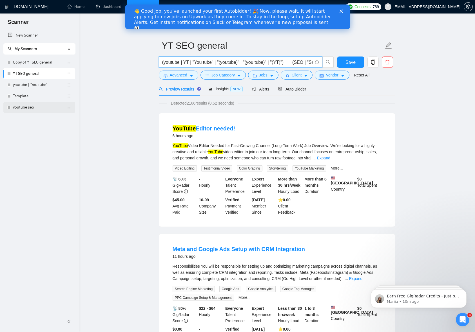
click at [25, 106] on link "youtube seo" at bounding box center [40, 107] width 54 height 11
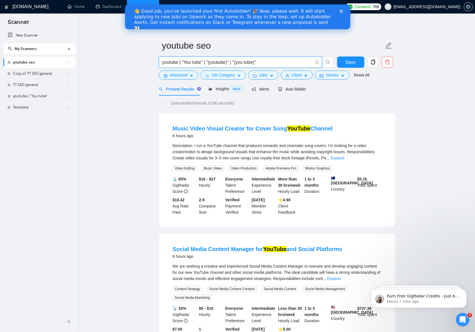
drag, startPoint x: 267, startPoint y: 60, endPoint x: 153, endPoint y: 62, distance: 114.3
paste input "(youtube | YT | "You tube" | "(youtube)" | "(you tube)" | "(YT)") (SEO | "Searc…"
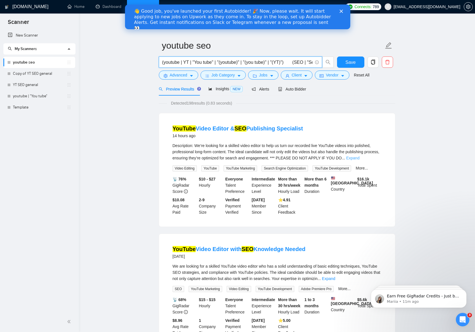
type input "(youtube | YT | "You tube" | "(youtube)" | "(you tube)" | "(YT)") (SEO | "Searc…"
click at [359, 158] on link "Expand" at bounding box center [352, 158] width 13 height 5
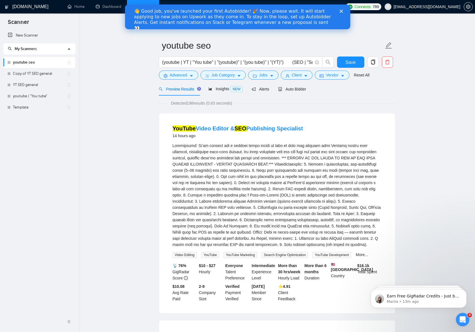
click at [342, 12] on polygon "Close" at bounding box center [340, 11] width 3 height 3
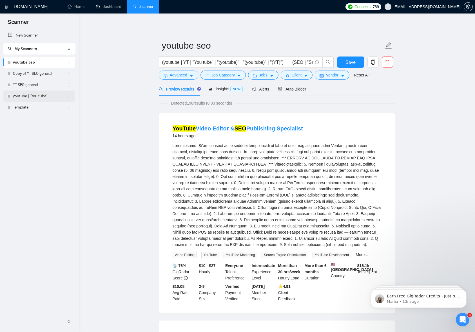
click at [37, 98] on link "youtube | "You tube"" at bounding box center [40, 96] width 54 height 11
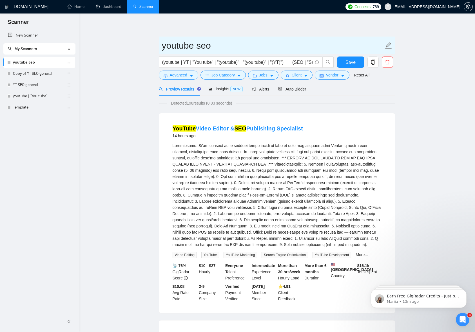
click at [387, 48] on icon "edit" at bounding box center [388, 45] width 6 height 6
type input "youtube seo general"
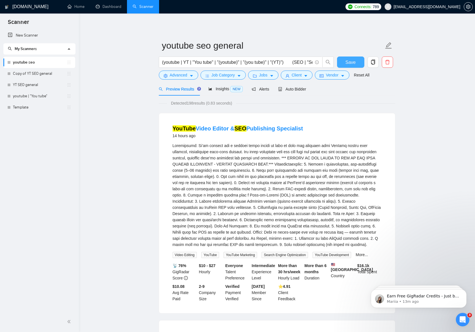
click at [344, 64] on button "Save" at bounding box center [350, 62] width 27 height 11
click at [44, 96] on link "youtube | "You tube"" at bounding box center [40, 96] width 54 height 11
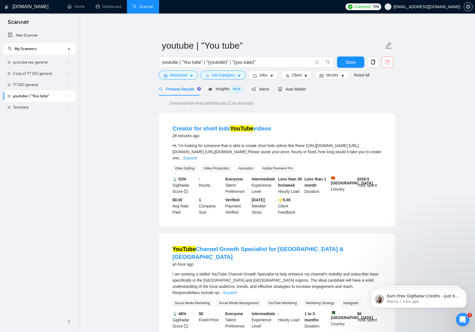
click at [388, 63] on icon "delete" at bounding box center [387, 62] width 5 height 5
click at [381, 90] on span "Yes" at bounding box center [380, 91] width 6 height 6
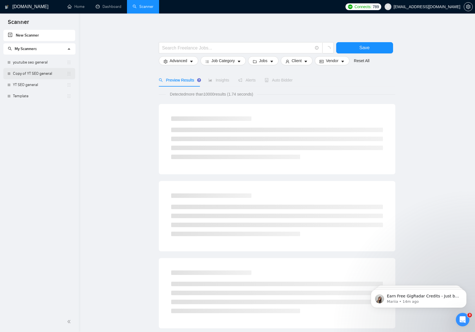
click at [41, 73] on link "Copy of YT SEO general" at bounding box center [40, 73] width 54 height 11
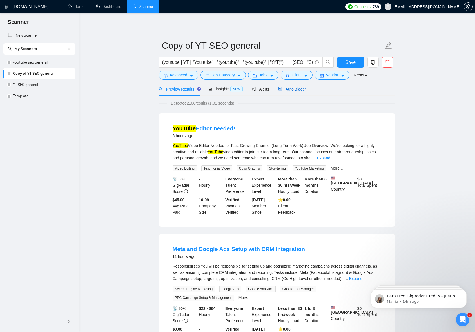
click at [297, 86] on div "Auto Bidder" at bounding box center [292, 89] width 28 height 6
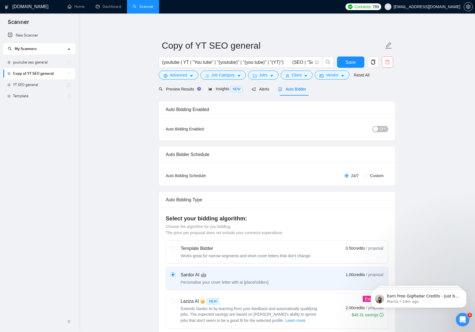
click at [388, 63] on icon "delete" at bounding box center [387, 62] width 5 height 5
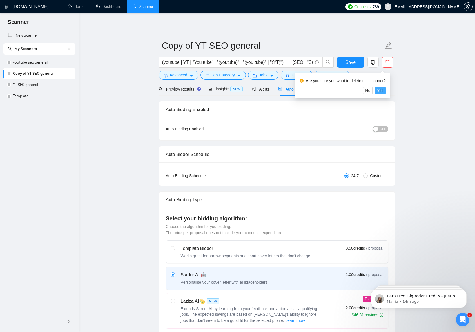
click at [382, 91] on span "Yes" at bounding box center [380, 91] width 6 height 6
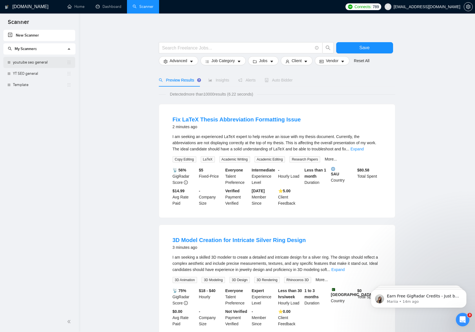
click at [35, 63] on link "youtube seo general" at bounding box center [40, 62] width 54 height 11
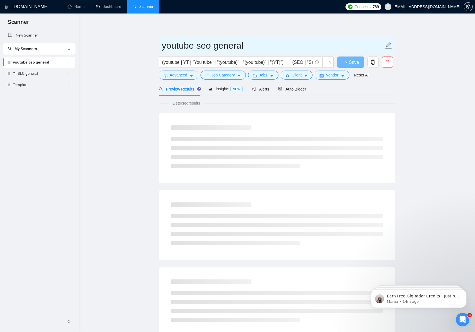
click at [388, 47] on icon "edit" at bounding box center [388, 45] width 7 height 7
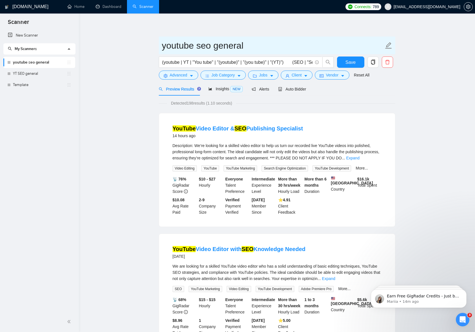
drag, startPoint x: 247, startPoint y: 47, endPoint x: 140, endPoint y: 46, distance: 107.8
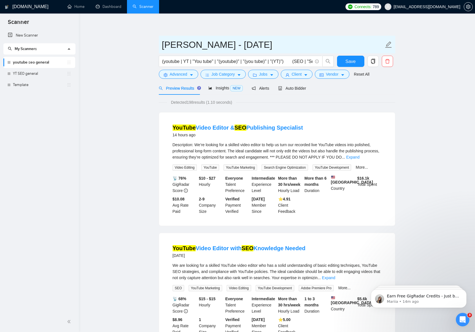
scroll to position [1, 0]
type input "Alex - Aug 19"
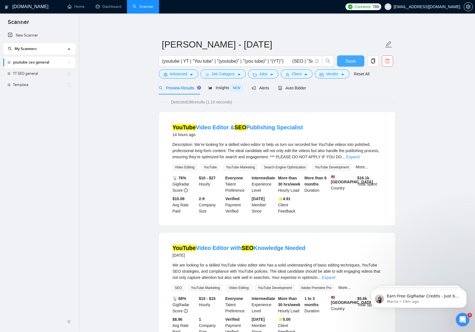
click at [347, 59] on span "Save" at bounding box center [350, 61] width 10 height 7
click at [43, 73] on link "YT SEO general" at bounding box center [40, 73] width 54 height 11
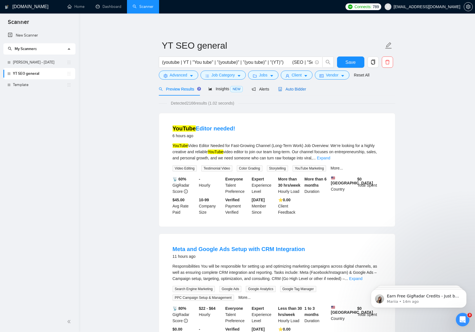
click at [303, 88] on span "Auto Bidder" at bounding box center [292, 89] width 28 height 5
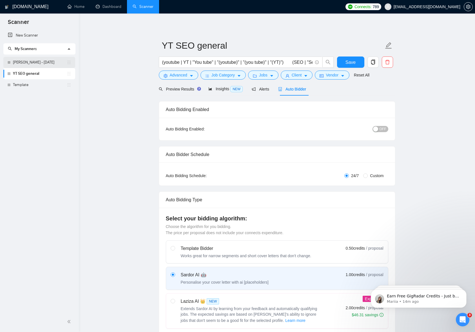
click at [34, 62] on link "Alex - Aug 19" at bounding box center [40, 62] width 54 height 11
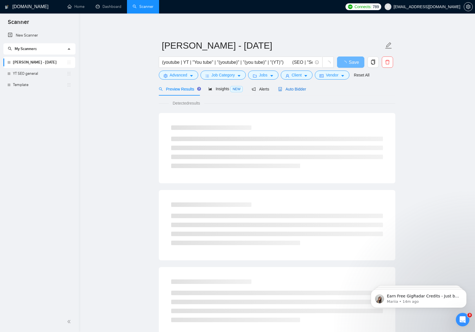
click at [297, 87] on span "Auto Bidder" at bounding box center [292, 89] width 28 height 5
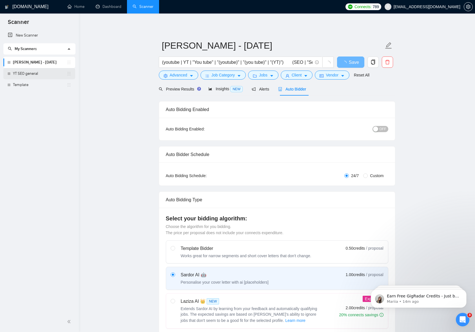
click at [35, 75] on link "YT SEO general" at bounding box center [40, 73] width 54 height 11
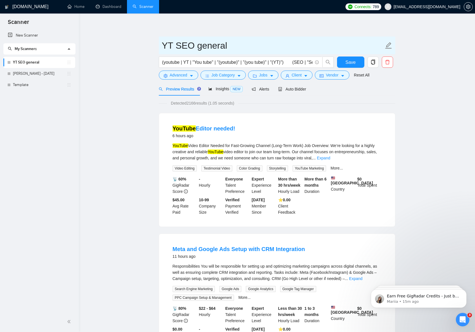
click at [389, 44] on icon "edit" at bounding box center [388, 45] width 7 height 7
drag, startPoint x: 229, startPoint y: 46, endPoint x: 109, endPoint y: 41, distance: 120.0
type input "youtube seo general"
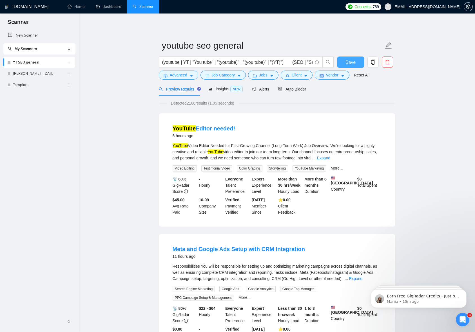
drag, startPoint x: 347, startPoint y: 63, endPoint x: 280, endPoint y: 77, distance: 68.4
click at [347, 63] on span "Save" at bounding box center [350, 62] width 10 height 7
click at [184, 72] on span "Advanced" at bounding box center [178, 75] width 17 height 6
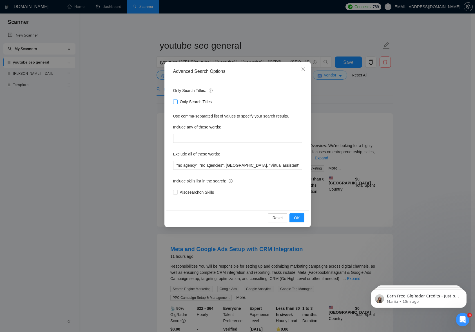
drag, startPoint x: 176, startPoint y: 101, endPoint x: 250, endPoint y: 159, distance: 93.4
click at [176, 101] on input "Only Search Titles" at bounding box center [175, 102] width 4 height 4
checkbox input "true"
click at [297, 215] on span "OK" at bounding box center [297, 218] width 6 height 6
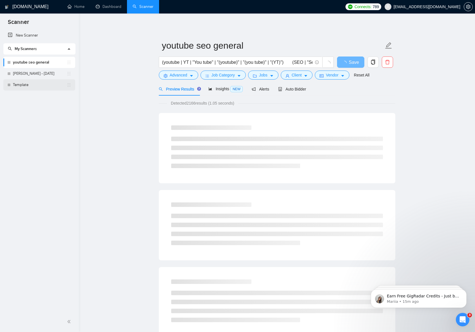
click at [28, 84] on link "Template" at bounding box center [40, 84] width 54 height 11
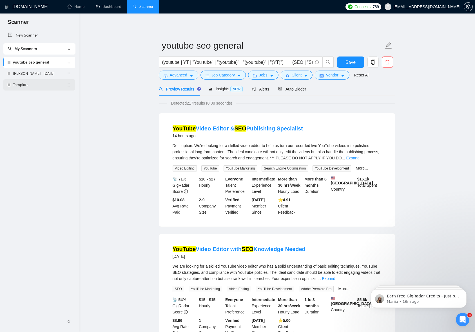
click at [28, 82] on link "Template" at bounding box center [40, 84] width 54 height 11
click at [348, 62] on span "Save" at bounding box center [350, 62] width 10 height 7
click at [23, 82] on link "Template" at bounding box center [40, 84] width 54 height 11
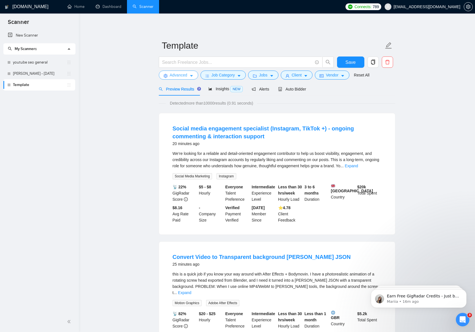
click at [187, 72] on span "Advanced" at bounding box center [178, 75] width 17 height 6
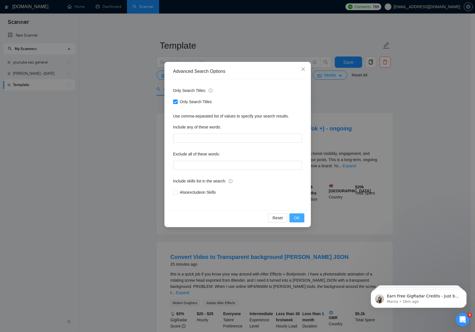
click at [298, 215] on span "OK" at bounding box center [297, 218] width 6 height 6
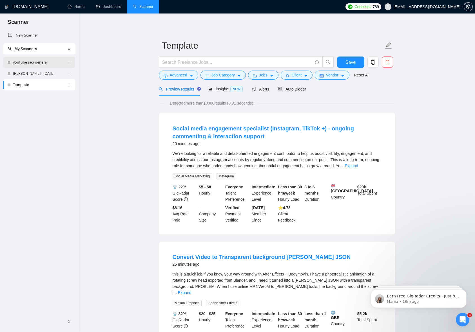
click at [42, 64] on link "youtube seo general" at bounding box center [40, 62] width 54 height 11
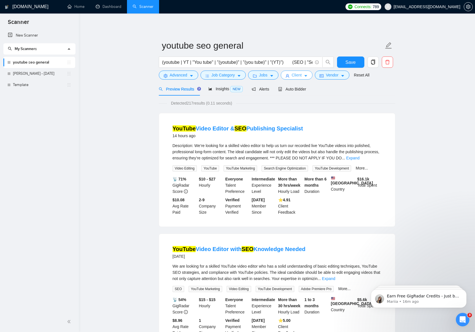
click at [307, 76] on icon "caret-down" at bounding box center [305, 76] width 3 height 2
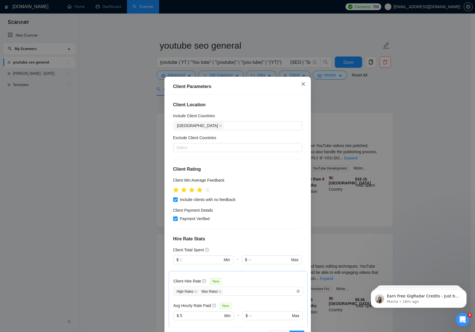
click at [302, 83] on icon "close" at bounding box center [302, 83] width 3 height 3
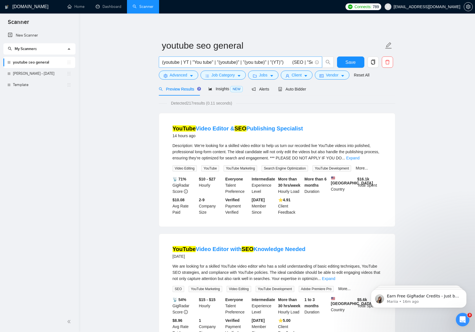
click at [174, 64] on input "(youtube | YT | "You tube" | "(youtube)" | "(you tube)" | "(YT)") (SEO | "Searc…" at bounding box center [237, 62] width 150 height 7
click at [385, 63] on icon "delete" at bounding box center [387, 62] width 5 height 5
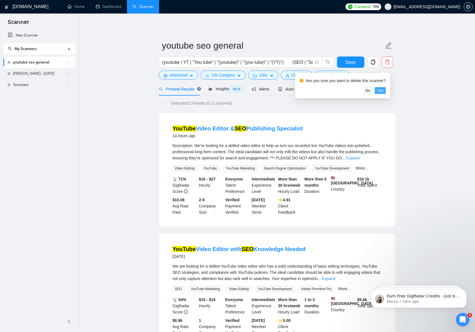
click at [383, 90] on span "Yes" at bounding box center [380, 91] width 6 height 6
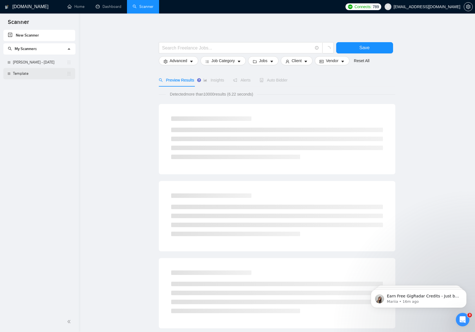
click at [18, 73] on link "Template" at bounding box center [40, 73] width 54 height 11
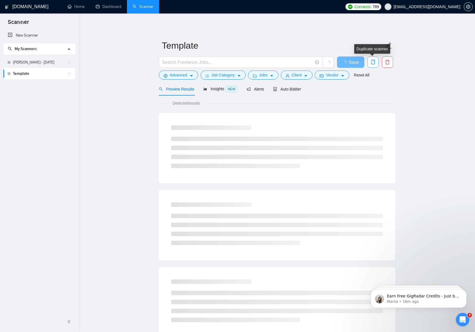
click at [374, 62] on icon "copy" at bounding box center [372, 62] width 5 height 5
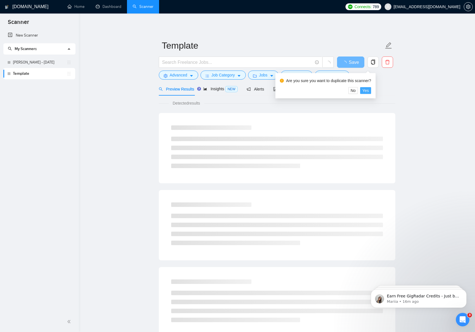
click at [368, 90] on span "Yes" at bounding box center [365, 91] width 6 height 6
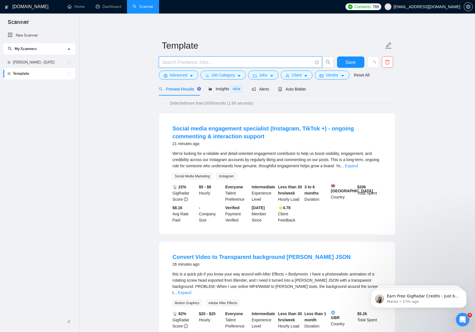
click at [209, 62] on input "text" at bounding box center [237, 62] width 150 height 7
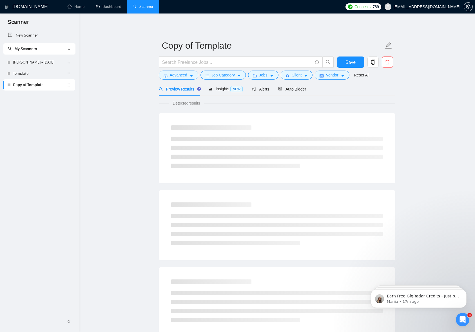
click at [106, 128] on main "Copy of Template Save Advanced Job Category Jobs Client Vendor Reset All Previe…" at bounding box center [277, 257] width 378 height 469
click at [176, 63] on input "text" at bounding box center [237, 62] width 150 height 7
paste input "(youtube | YT | "You tube" | "(youtube)" | "(you tube)" | "(YT)") (SEO | "Searc…"
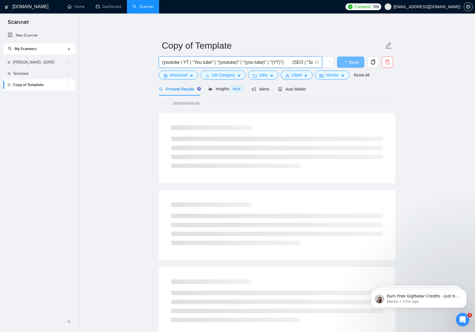
scroll to position [0, 219]
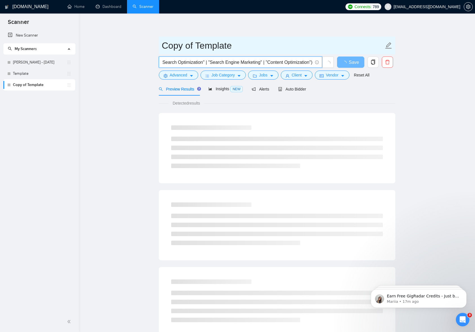
type input "(youtube | YT | "You tube" | "(youtube)" | "(you tube)" | "(YT)") (SEO | "Searc…"
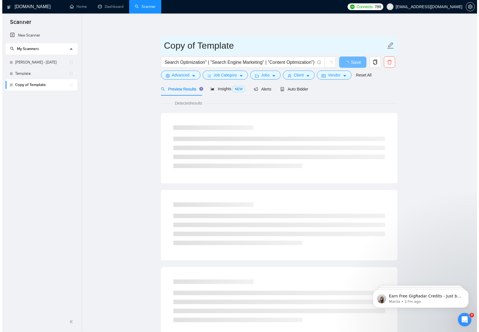
scroll to position [0, 0]
click at [387, 47] on icon "edit" at bounding box center [388, 45] width 7 height 7
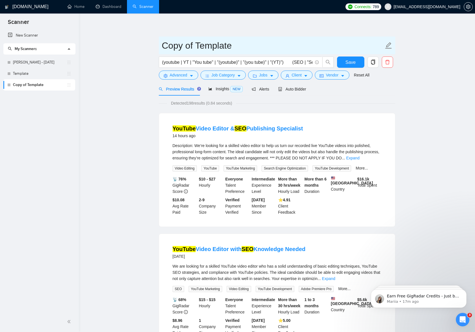
drag, startPoint x: 235, startPoint y: 47, endPoint x: 118, endPoint y: 47, distance: 116.8
type input "youtube seo general"
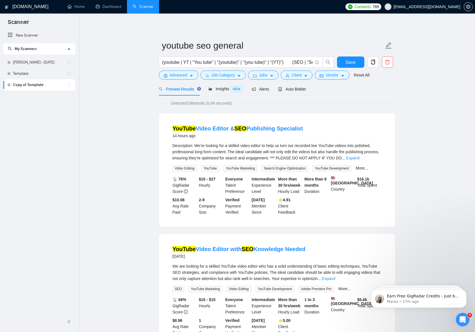
click at [193, 75] on icon "caret-down" at bounding box center [191, 76] width 4 height 4
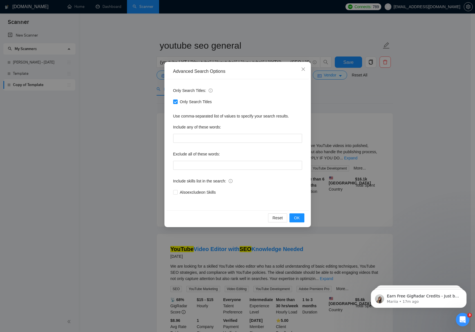
click at [125, 118] on div "Advanced Search Options Only Search Titles: Only Search Titles Use comma-separa…" at bounding box center [237, 166] width 475 height 332
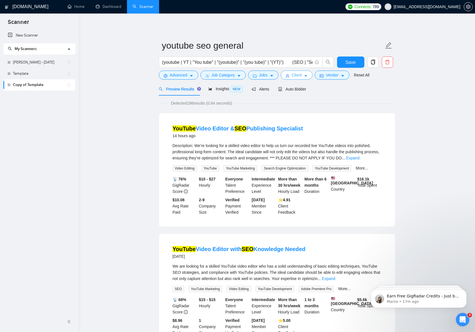
click at [298, 76] on span "Client" at bounding box center [297, 75] width 10 height 6
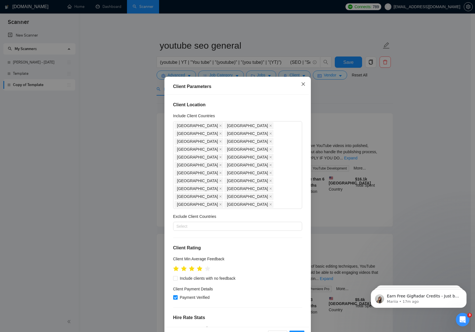
click at [301, 84] on icon "close" at bounding box center [302, 83] width 3 height 3
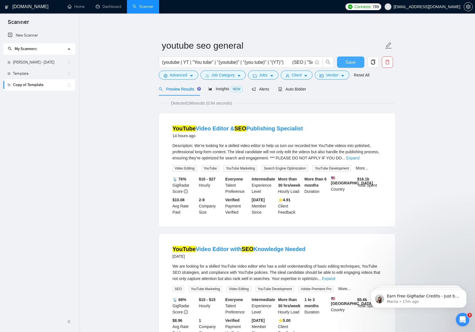
click at [346, 63] on span "Save" at bounding box center [350, 62] width 10 height 7
click at [33, 72] on link "Template" at bounding box center [40, 73] width 54 height 11
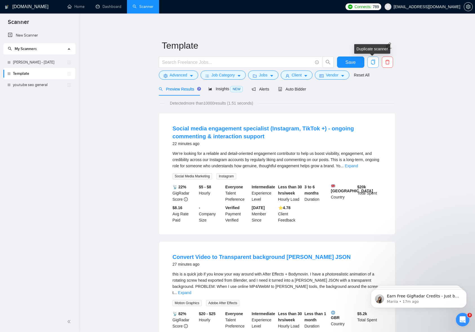
click at [374, 62] on icon "copy" at bounding box center [372, 62] width 5 height 5
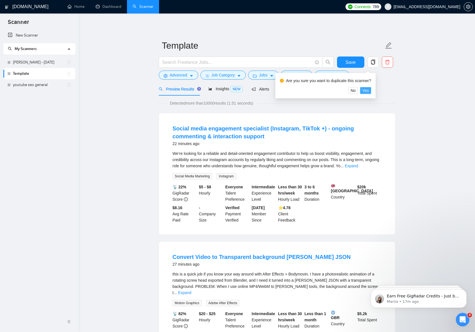
click at [371, 89] on button "Yes" at bounding box center [365, 90] width 11 height 7
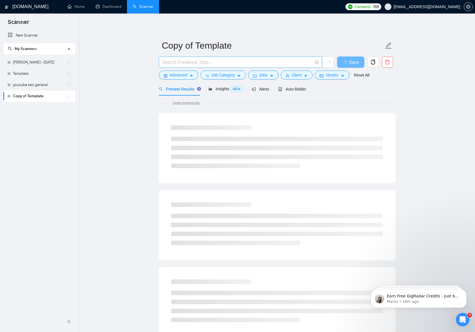
click at [223, 61] on input "text" at bounding box center [237, 62] width 150 height 7
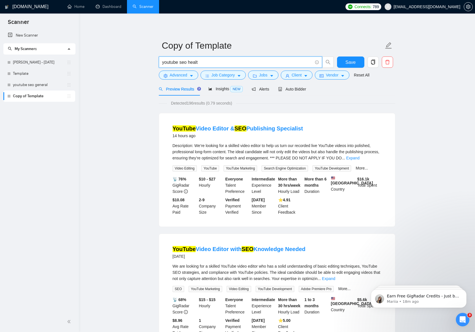
type input "youtube seo health"
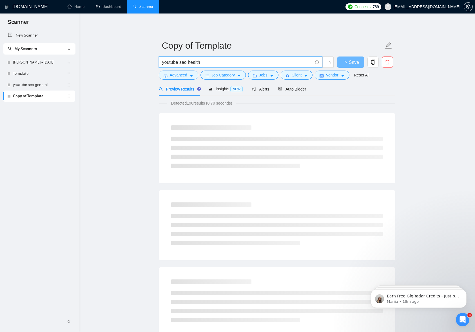
drag, startPoint x: 206, startPoint y: 62, endPoint x: 129, endPoint y: 59, distance: 76.6
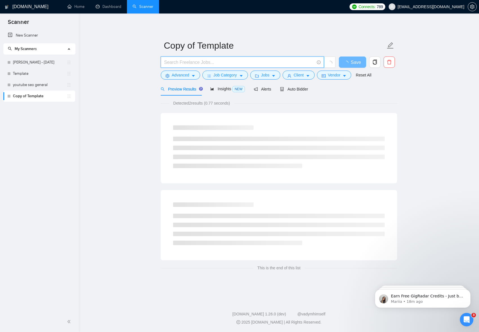
paste input "(youtube | YT | "You tube" | "(youtube)" | "(you tube)" | "(YT)") (SEO | "Searc…"
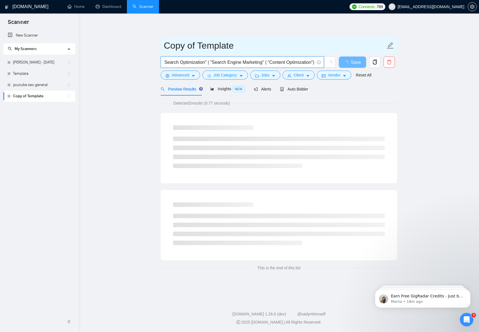
type input "(youtube | YT | "You tube" | "(youtube)" | "(you tube)" | "(YT)") (SEO | "Searc…"
click at [391, 44] on icon "edit" at bounding box center [390, 45] width 7 height 7
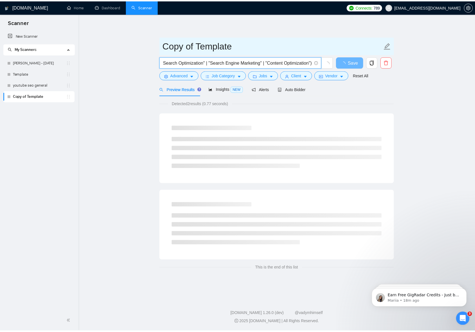
scroll to position [0, 0]
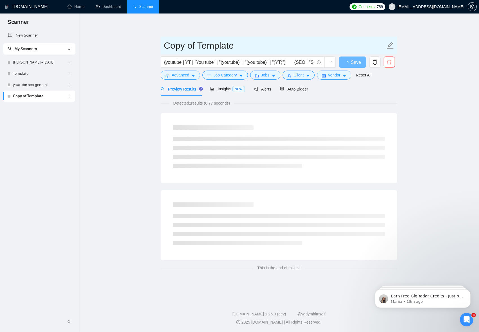
drag, startPoint x: 236, startPoint y: 46, endPoint x: 121, endPoint y: 41, distance: 114.4
click at [120, 40] on main "Copy of Template (youtube | YT | "You tube" | "(youtube)" | "(you tube)" | "(YT…" at bounding box center [279, 156] width 382 height 267
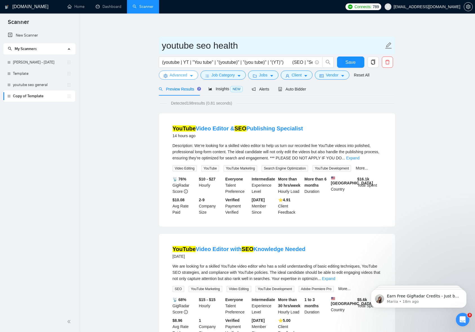
type input "youtube seo health"
click at [188, 76] on button "Advanced" at bounding box center [178, 75] width 39 height 9
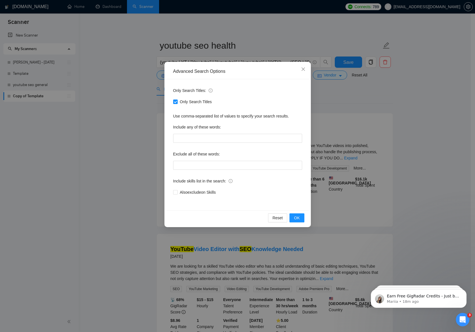
click at [144, 91] on div "Advanced Search Options Only Search Titles: Only Search Titles Use comma-separa…" at bounding box center [237, 166] width 475 height 332
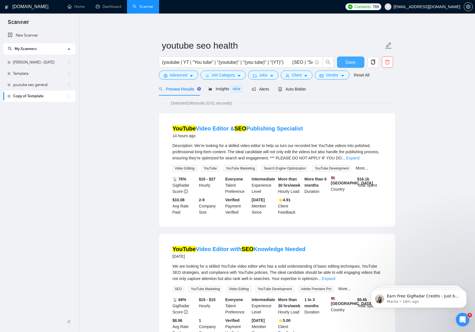
drag, startPoint x: 354, startPoint y: 60, endPoint x: 372, endPoint y: 67, distance: 19.7
click at [354, 60] on span "Save" at bounding box center [350, 62] width 10 height 7
click at [344, 76] on icon "caret-down" at bounding box center [342, 76] width 3 height 2
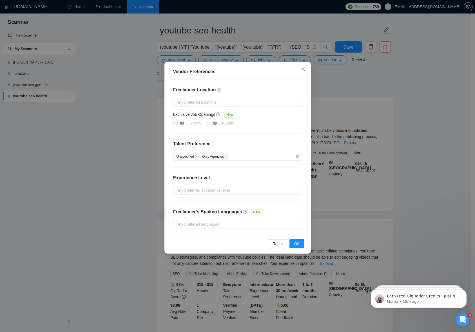
scroll to position [22, 0]
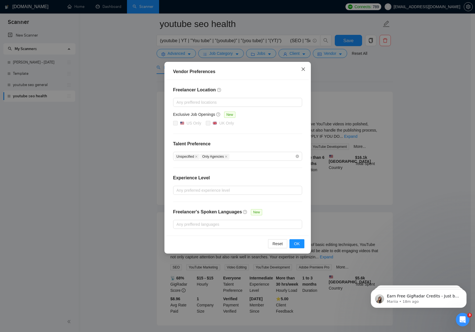
click at [303, 69] on icon "close" at bounding box center [302, 69] width 3 height 3
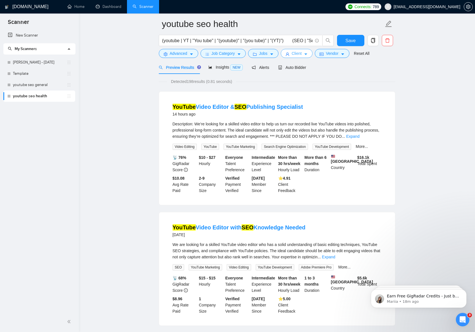
click at [305, 52] on button "Client" at bounding box center [297, 53] width 32 height 9
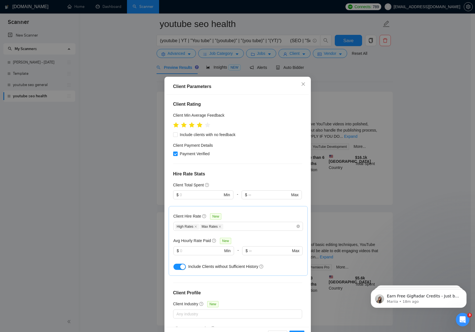
scroll to position [166, 0]
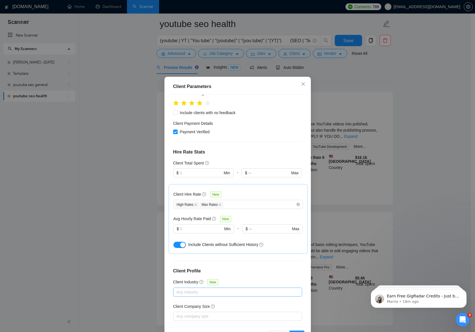
click at [223, 289] on div at bounding box center [234, 292] width 120 height 7
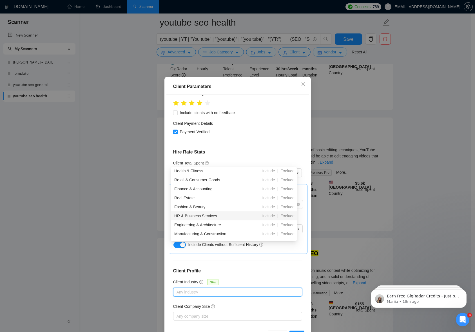
scroll to position [64, 0]
click at [266, 171] on span "Include" at bounding box center [268, 172] width 17 height 5
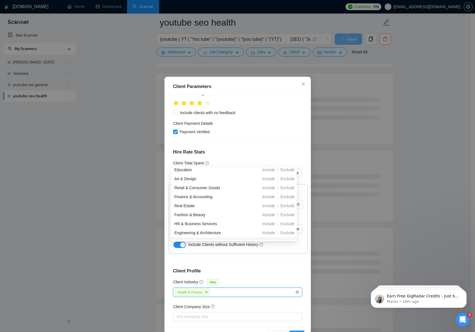
click at [256, 247] on div "Client Location Include Client Countries United States United Kingdom United Ar…" at bounding box center [237, 211] width 142 height 233
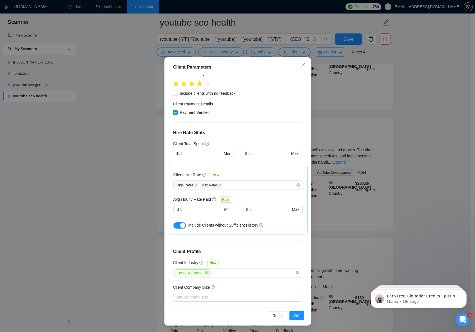
scroll to position [20, 0]
click at [294, 314] on span "OK" at bounding box center [297, 316] width 6 height 6
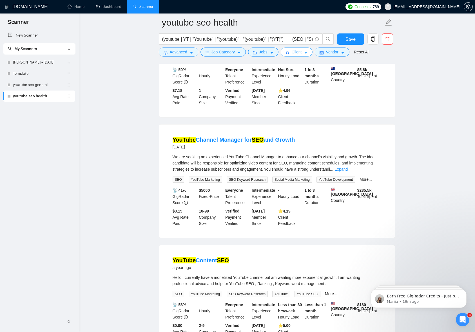
scroll to position [0, 0]
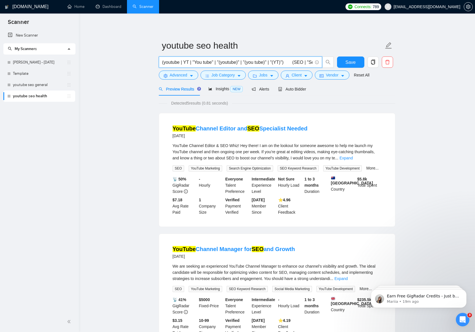
click at [296, 60] on input "(youtube | YT | "You tube" | "(youtube)" | "(you tube)" | "(YT)") (SEO | "Searc…" at bounding box center [237, 62] width 150 height 7
drag, startPoint x: 295, startPoint y: 62, endPoint x: 377, endPoint y: 62, distance: 82.2
click at [376, 61] on div "(youtube | YT | "You tube" | "(youtube)" | "(you tube)" | "(YT)") (SEO | "Searc…" at bounding box center [276, 64] width 236 height 14
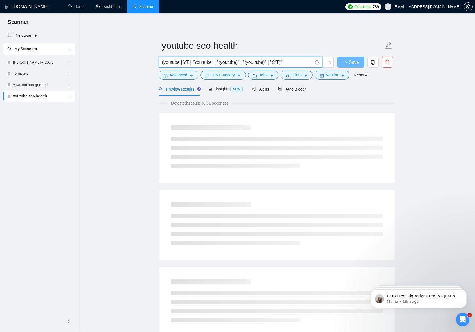
click at [165, 64] on input "(youtube | YT | "You tube" | "(youtube)" | "(you tube)" | "(YT)"" at bounding box center [237, 62] width 150 height 7
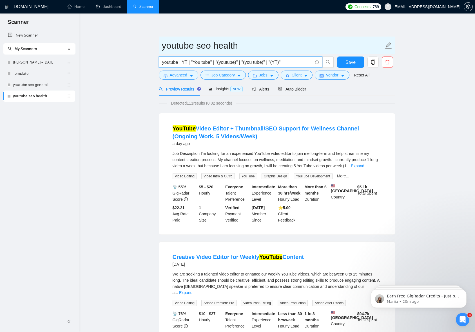
type input "youtube | YT | "You tube" | "(youtube)" | "(you tube)" | "(YT)""
drag, startPoint x: 196, startPoint y: 46, endPoint x: 209, endPoint y: 47, distance: 13.3
click at [209, 47] on input "youtube seo health" at bounding box center [273, 46] width 222 height 14
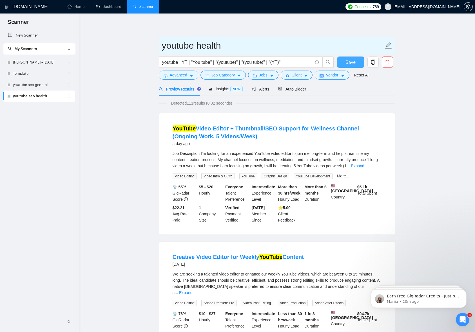
type input "youtube health"
drag, startPoint x: 354, startPoint y: 63, endPoint x: 366, endPoint y: 71, distance: 14.8
click at [354, 63] on span "Save" at bounding box center [350, 62] width 10 height 7
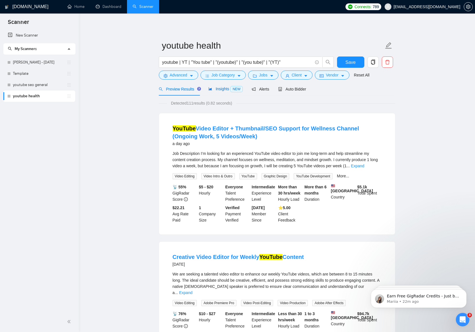
click at [217, 90] on span "Insights NEW" at bounding box center [225, 89] width 34 height 5
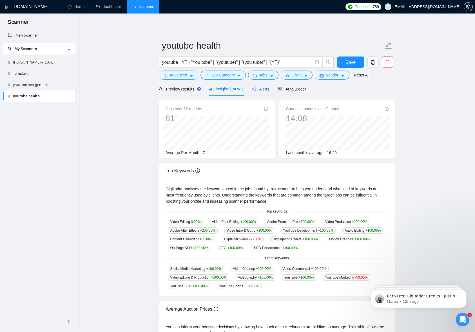
click at [261, 90] on span "Alerts" at bounding box center [260, 89] width 17 height 5
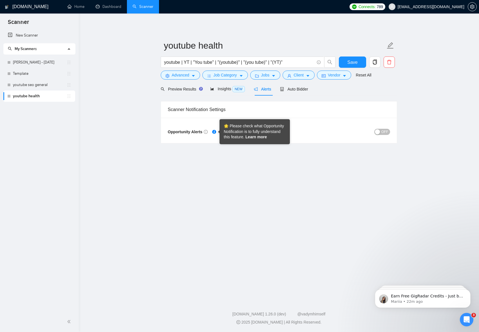
click at [251, 139] on link "Learn more" at bounding box center [255, 137] width 21 height 5
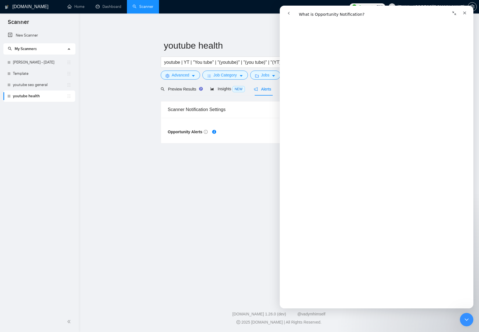
scroll to position [578, 0]
drag, startPoint x: 288, startPoint y: 13, endPoint x: 288, endPoint y: 16, distance: 3.4
click at [288, 13] on icon "go back" at bounding box center [289, 13] width 2 height 3
click at [465, 13] on icon "Close" at bounding box center [464, 13] width 3 height 3
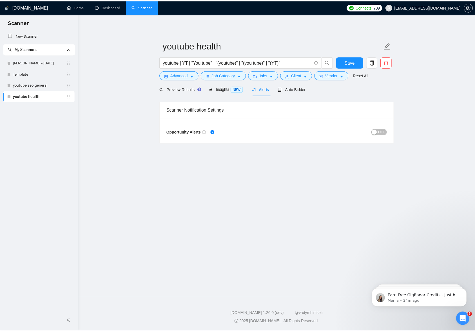
scroll to position [0, 0]
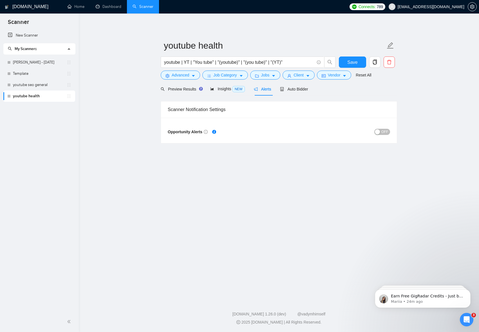
drag, startPoint x: 381, startPoint y: 132, endPoint x: 385, endPoint y: 135, distance: 4.6
click at [381, 132] on button "OFF" at bounding box center [382, 132] width 16 height 6
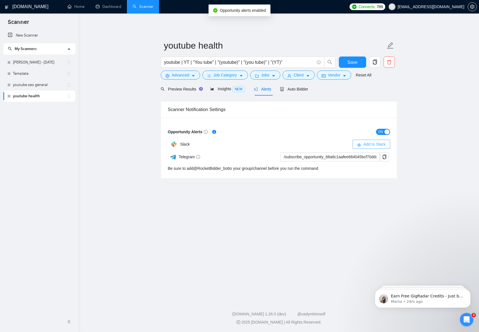
click at [367, 146] on span "Add to Slack" at bounding box center [374, 144] width 22 height 6
click at [373, 145] on span "Add to Slack" at bounding box center [374, 144] width 22 height 6
click at [304, 92] on div "Auto Bidder" at bounding box center [294, 89] width 28 height 6
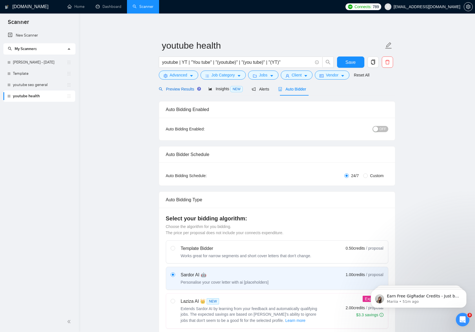
click at [178, 87] on span "Preview Results" at bounding box center [179, 89] width 41 height 5
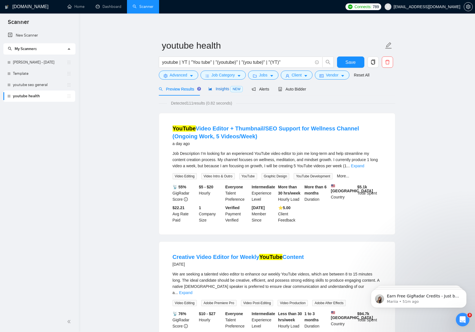
click at [215, 91] on span "Insights NEW" at bounding box center [225, 89] width 34 height 5
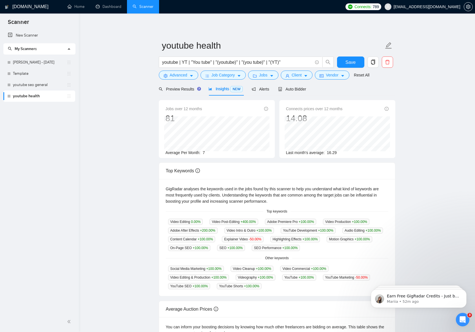
click at [99, 157] on main "youtube health youtube | YT | "You tube" | "(youtube)" | "(you tube)" | "(YT)" …" at bounding box center [277, 215] width 378 height 384
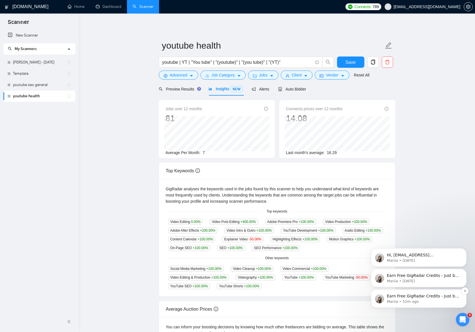
click at [416, 296] on p "Earn Free GigRadar Credits - Just by Sharing Your Story! 💬 Want more credits fo…" at bounding box center [423, 297] width 73 height 6
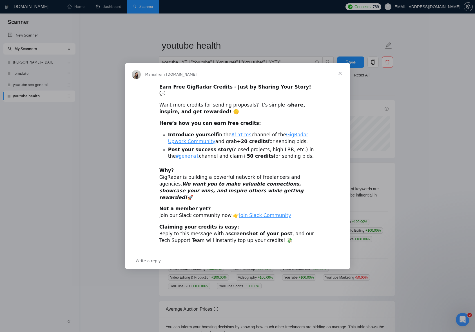
click at [340, 80] on span "Close" at bounding box center [340, 73] width 20 height 20
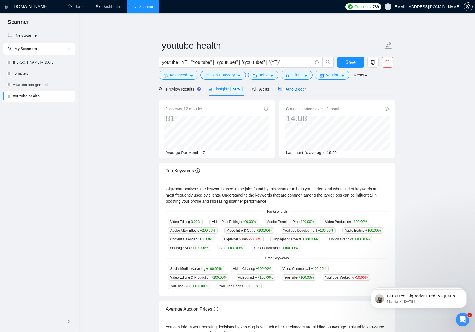
click at [286, 91] on span "Auto Bidder" at bounding box center [292, 89] width 28 height 5
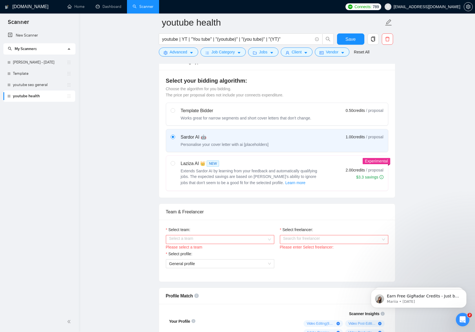
scroll to position [143, 0]
click at [278, 171] on span "Extends Sardor AI by learning from your feedback and automatically qualifying j…" at bounding box center [249, 177] width 136 height 16
click at [174, 165] on input "radio" at bounding box center [173, 163] width 4 height 4
radio input "true"
radio input "false"
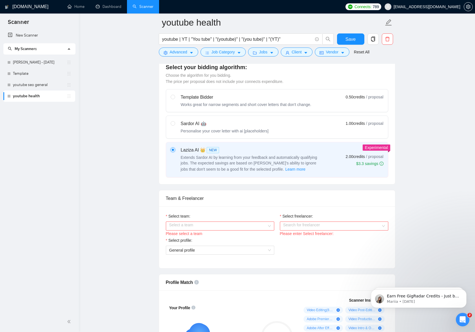
scroll to position [157, 0]
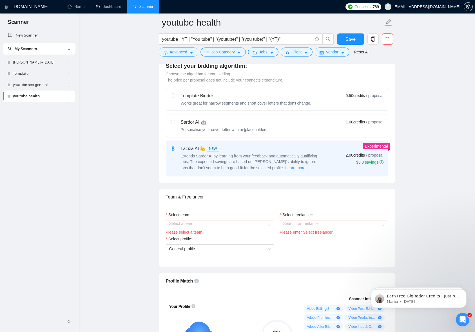
click at [266, 224] on input "Select team:" at bounding box center [218, 225] width 98 height 8
click at [254, 234] on div "InSol360" at bounding box center [220, 236] width 102 height 6
click at [323, 227] on input "Select freelancer:" at bounding box center [332, 225] width 98 height 8
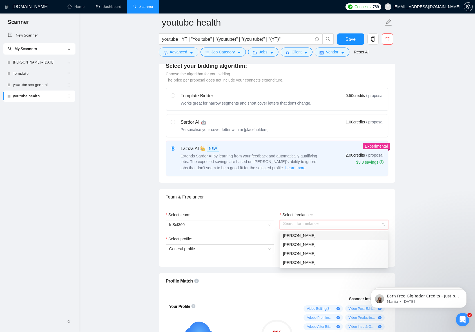
click at [321, 236] on div "Abu Turab" at bounding box center [334, 236] width 102 height 6
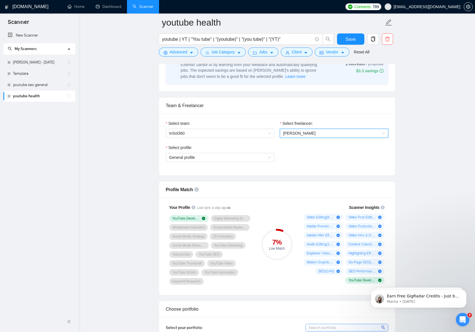
scroll to position [258, 0]
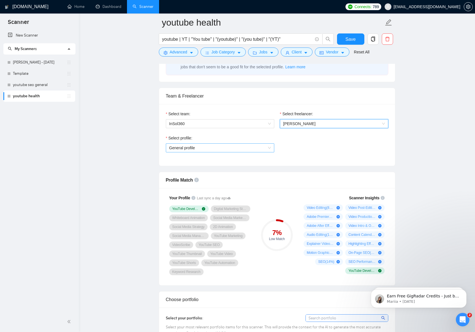
click at [227, 151] on span "General profile" at bounding box center [220, 148] width 102 height 8
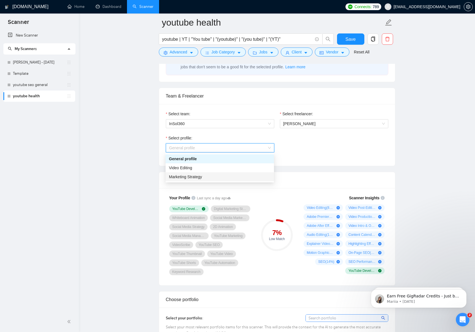
drag, startPoint x: 218, startPoint y: 177, endPoint x: 205, endPoint y: 179, distance: 13.4
click at [218, 177] on div "Marketing Strategy" at bounding box center [220, 177] width 102 height 6
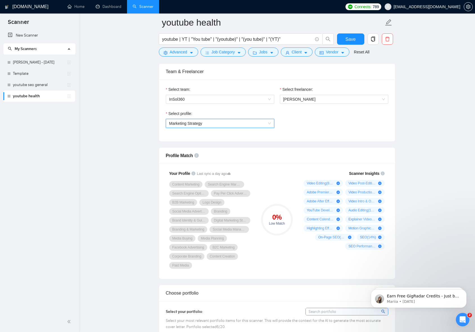
scroll to position [293, 0]
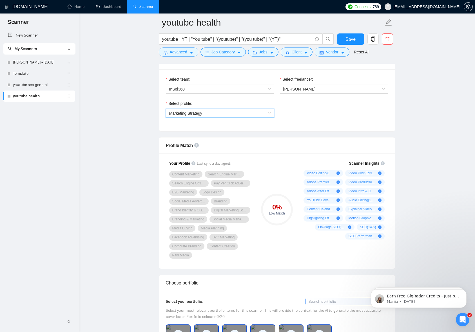
click at [265, 115] on span "Marketing Strategy" at bounding box center [220, 113] width 102 height 8
click at [234, 132] on div "Video Editing" at bounding box center [220, 133] width 102 height 6
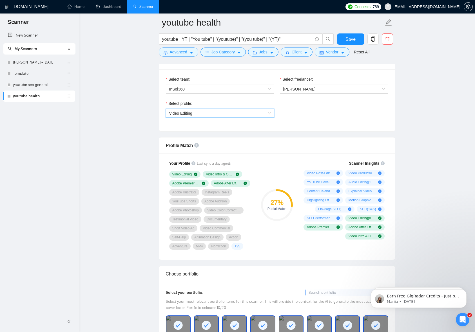
click at [268, 115] on span "Video Editing" at bounding box center [220, 113] width 102 height 8
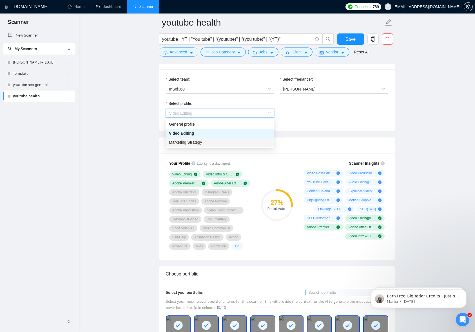
click at [228, 142] on div "Marketing Strategy" at bounding box center [220, 142] width 102 height 6
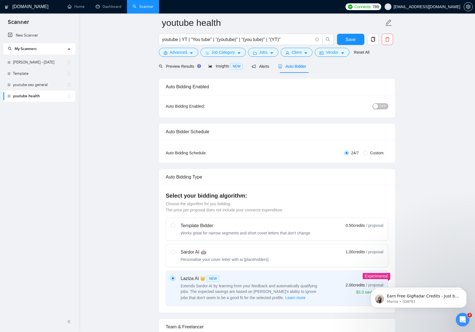
scroll to position [53, 0]
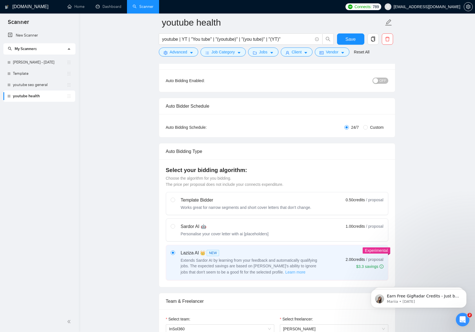
click at [285, 272] on span "Learn more" at bounding box center [295, 272] width 20 height 6
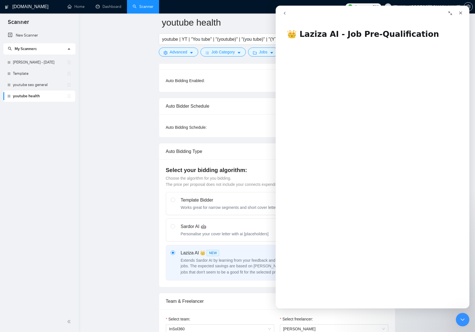
drag, startPoint x: 736, startPoint y: 19, endPoint x: 462, endPoint y: 12, distance: 274.2
click at [462, 12] on icon "Close" at bounding box center [460, 13] width 5 height 5
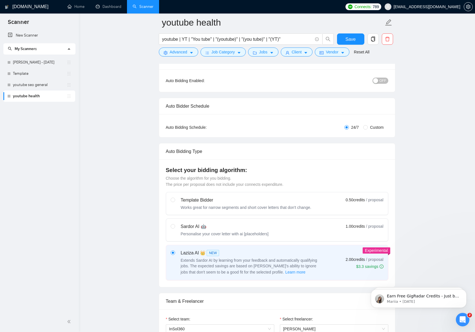
scroll to position [0, 0]
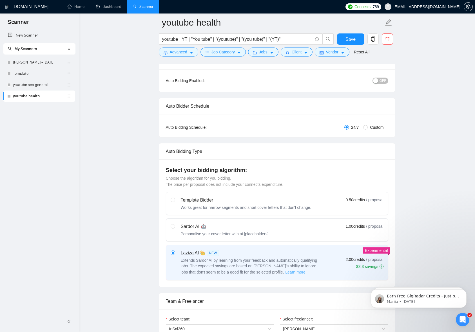
click at [285, 272] on span "Learn more" at bounding box center [295, 272] width 20 height 6
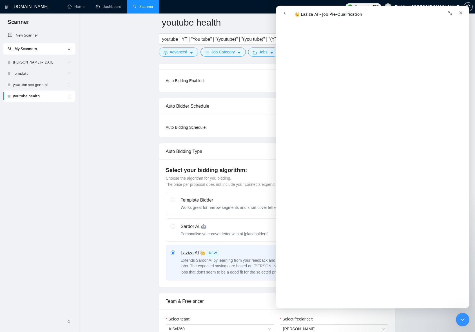
scroll to position [66, 0]
click at [460, 12] on icon "Close" at bounding box center [460, 13] width 3 height 3
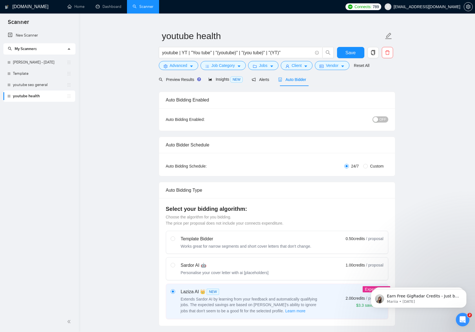
scroll to position [74, 0]
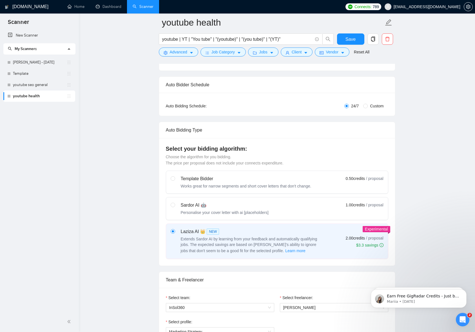
drag, startPoint x: 236, startPoint y: 209, endPoint x: 84, endPoint y: 200, distance: 151.4
click at [236, 209] on div "Sardor AI 🤖 Personalise your cover letter with ai [placeholders]" at bounding box center [225, 209] width 88 height 14
click at [174, 207] on input "radio" at bounding box center [173, 205] width 4 height 4
radio input "true"
radio input "false"
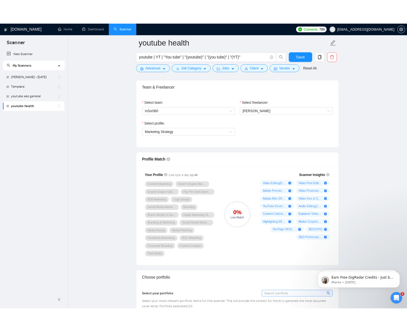
scroll to position [282, 0]
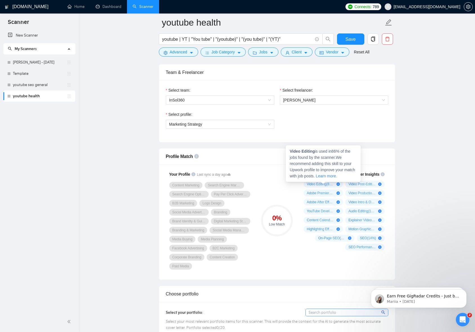
click at [338, 185] on icon "plus-circle" at bounding box center [337, 184] width 3 height 3
click at [328, 185] on span "Video Editing ( 86 %)" at bounding box center [320, 184] width 28 height 5
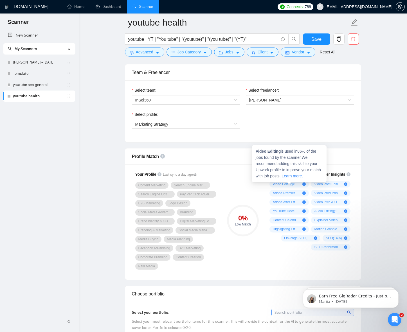
click at [279, 185] on span "Video Editing ( 86 %)" at bounding box center [287, 184] width 28 height 5
